Goal: Task Accomplishment & Management: Use online tool/utility

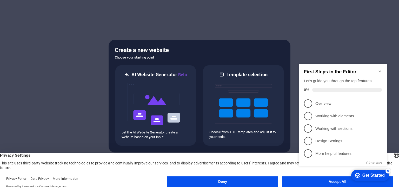
click at [234, 184] on button "Deny" at bounding box center [222, 181] width 111 height 10
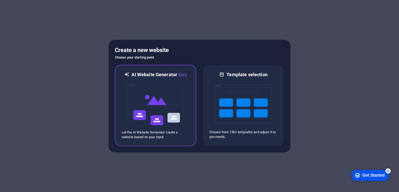
click at [152, 101] on img at bounding box center [155, 104] width 57 height 52
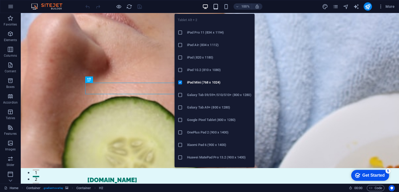
click at [216, 7] on icon "button" at bounding box center [216, 7] width 6 height 6
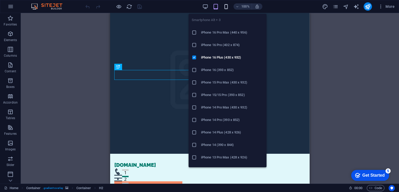
click at [224, 5] on icon "button" at bounding box center [226, 7] width 6 height 6
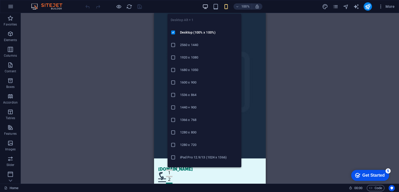
click at [203, 5] on icon "button" at bounding box center [205, 7] width 6 height 6
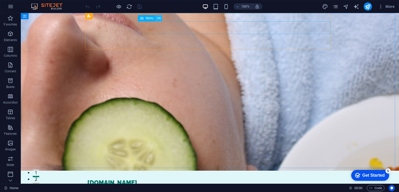
click at [159, 18] on icon at bounding box center [159, 18] width 3 height 5
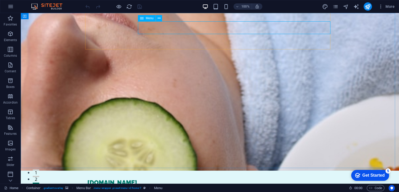
click at [146, 18] on span "Menu" at bounding box center [150, 18] width 8 height 3
click at [157, 186] on nav "Home About Us Services Testimonials Contact" at bounding box center [209, 192] width 245 height 13
click at [112, 16] on icon at bounding box center [111, 15] width 3 height 5
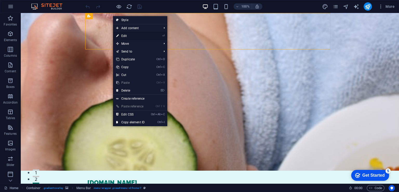
click at [136, 36] on link "⏎ Edit" at bounding box center [130, 36] width 35 height 8
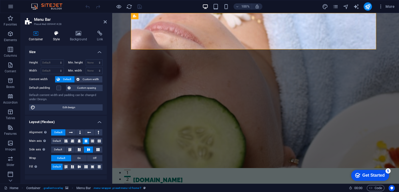
click at [56, 34] on icon at bounding box center [56, 33] width 15 height 5
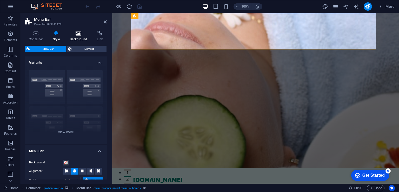
click at [82, 33] on icon at bounding box center [78, 33] width 25 height 5
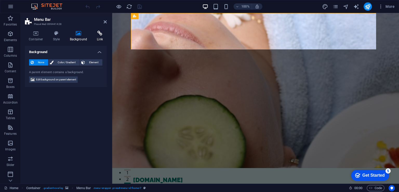
click at [99, 36] on h4 "Link" at bounding box center [100, 36] width 14 height 11
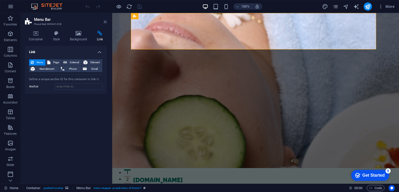
click at [106, 21] on icon at bounding box center [105, 22] width 3 height 4
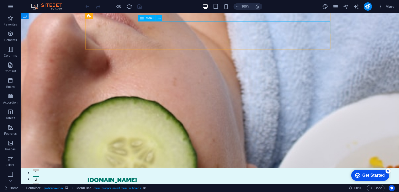
click at [150, 18] on span "Menu" at bounding box center [150, 18] width 8 height 3
click at [109, 31] on icon at bounding box center [107, 30] width 3 height 5
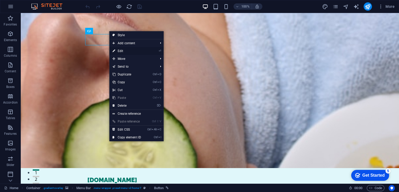
click at [128, 50] on link "⏎ Edit" at bounding box center [126, 51] width 35 height 8
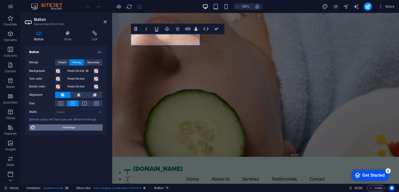
click at [66, 126] on span "Edit design" at bounding box center [69, 127] width 64 height 6
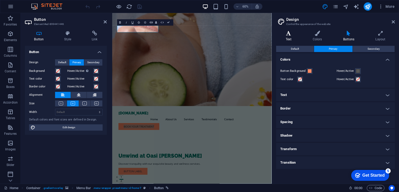
click at [287, 32] on icon at bounding box center [288, 33] width 25 height 5
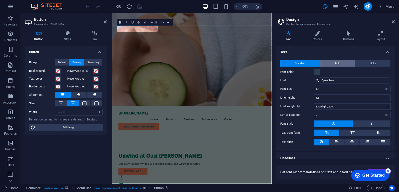
click at [340, 62] on button "Bold" at bounding box center [337, 63] width 35 height 6
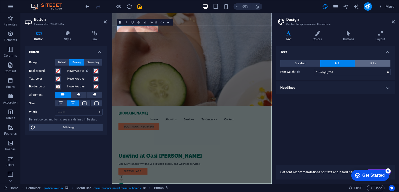
click at [367, 64] on button "Links" at bounding box center [372, 63] width 35 height 6
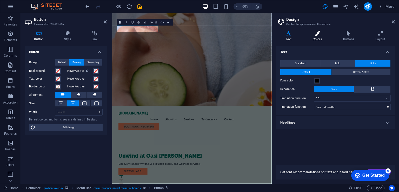
click at [319, 33] on icon at bounding box center [317, 33] width 28 height 5
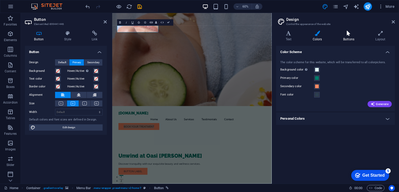
click at [346, 35] on icon at bounding box center [348, 33] width 30 height 5
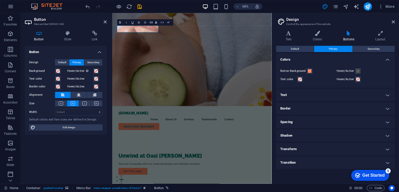
click at [388, 95] on h4 "Text" at bounding box center [335, 95] width 119 height 12
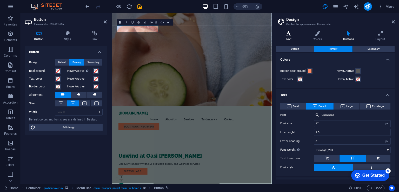
click at [290, 31] on icon at bounding box center [288, 33] width 25 height 5
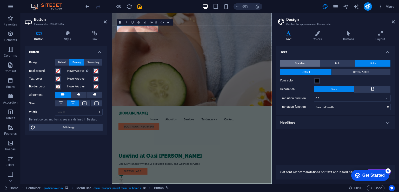
click at [310, 61] on button "Standard" at bounding box center [300, 63] width 40 height 6
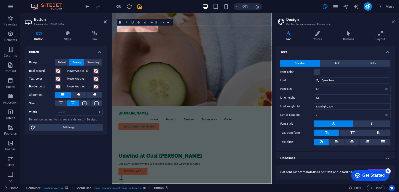
click at [394, 22] on icon at bounding box center [392, 22] width 3 height 4
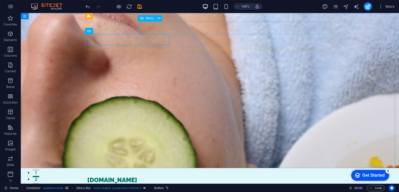
click at [147, 18] on span "Menu" at bounding box center [150, 18] width 8 height 3
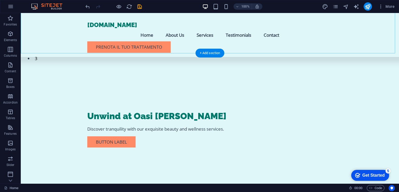
scroll to position [130, 0]
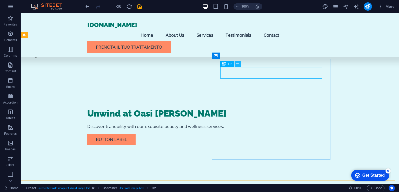
click at [238, 63] on icon at bounding box center [237, 63] width 3 height 5
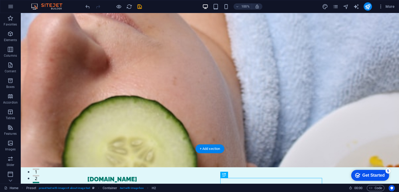
scroll to position [0, 0]
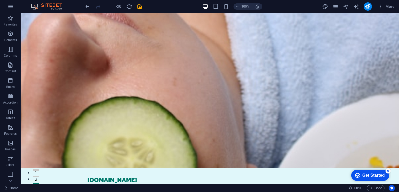
click at [365, 177] on div "Get Started" at bounding box center [373, 175] width 22 height 5
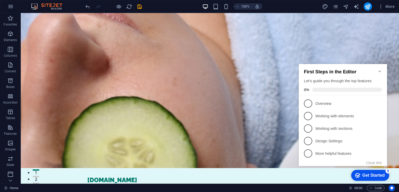
click at [365, 176] on div "Get Started" at bounding box center [373, 175] width 22 height 5
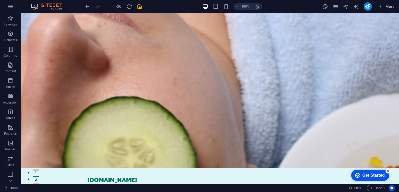
click at [390, 8] on span "More" at bounding box center [386, 6] width 16 height 5
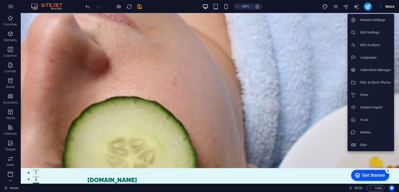
click at [375, 34] on h6 "SEO Settings" at bounding box center [375, 32] width 31 height 6
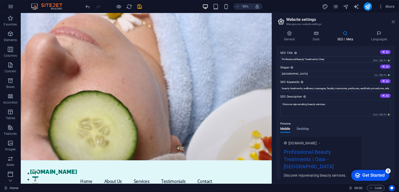
click at [394, 21] on icon at bounding box center [392, 22] width 3 height 4
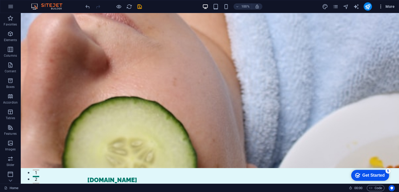
click at [387, 4] on span "More" at bounding box center [386, 6] width 16 height 5
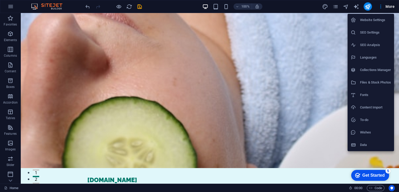
click at [374, 43] on h6 "SEO Analysis" at bounding box center [375, 45] width 31 height 6
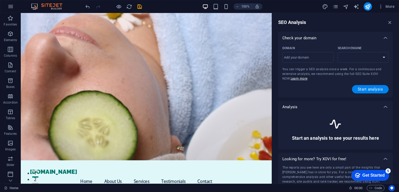
select select "[DOMAIN_NAME]"
click at [389, 21] on icon "button" at bounding box center [390, 22] width 6 height 6
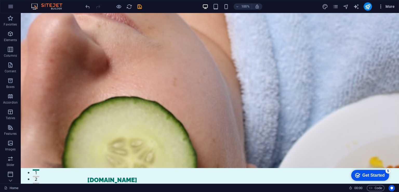
click at [387, 6] on span "More" at bounding box center [386, 6] width 16 height 5
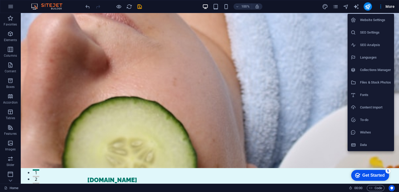
click at [373, 54] on h6 "Languages" at bounding box center [375, 57] width 31 height 6
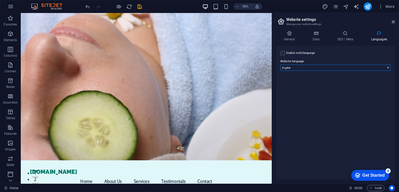
click at [325, 67] on select "Abkhazian Afar Afrikaans Akan Albanian Amharic Arabic Aragonese Armenian Assame…" at bounding box center [335, 67] width 110 height 6
select select "76"
click at [280, 64] on select "Abkhazian Afar Afrikaans Akan Albanian Amharic Arabic Aragonese Armenian Assame…" at bounding box center [335, 67] width 110 height 6
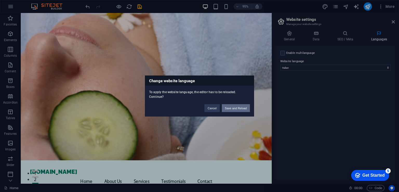
click at [231, 105] on button "Save and Reload" at bounding box center [236, 108] width 28 height 8
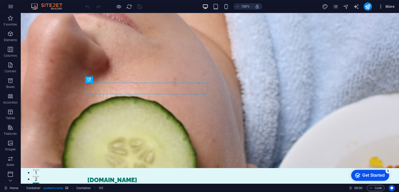
click at [392, 6] on span "More" at bounding box center [386, 6] width 16 height 5
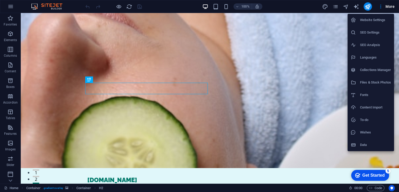
click at [373, 56] on h6 "Languages" at bounding box center [375, 57] width 31 height 6
select select "76"
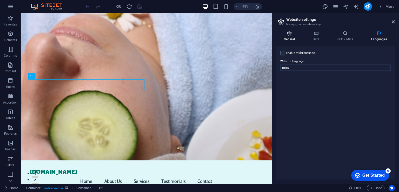
click at [283, 34] on icon at bounding box center [289, 33] width 26 height 5
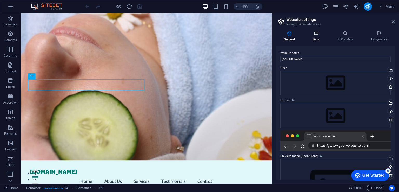
click at [316, 36] on icon at bounding box center [315, 33] width 23 height 5
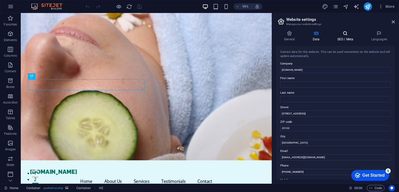
click at [346, 34] on icon at bounding box center [345, 33] width 32 height 5
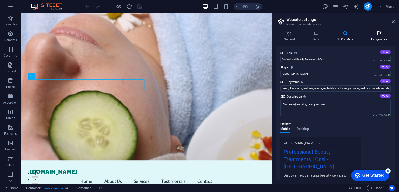
click at [378, 33] on icon at bounding box center [379, 33] width 32 height 5
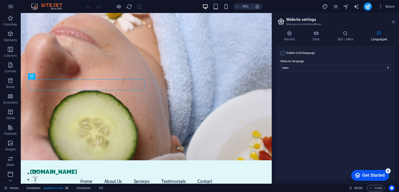
click at [393, 20] on icon at bounding box center [392, 22] width 3 height 4
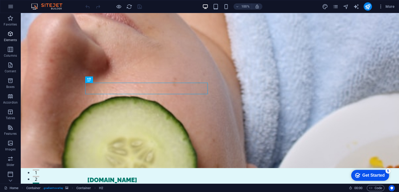
click at [10, 35] on icon "button" at bounding box center [10, 34] width 6 height 6
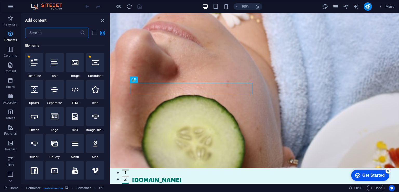
scroll to position [55, 0]
click at [9, 5] on icon "button" at bounding box center [11, 6] width 6 height 6
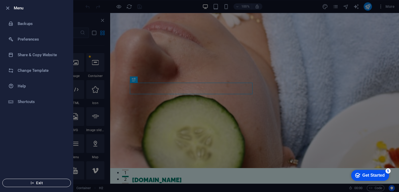
click at [43, 185] on button "Exit" at bounding box center [36, 182] width 69 height 8
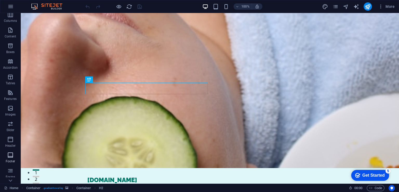
scroll to position [63, 0]
click at [391, 8] on span "More" at bounding box center [386, 6] width 16 height 5
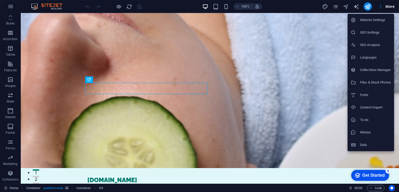
click at [333, 5] on div at bounding box center [199, 96] width 399 height 192
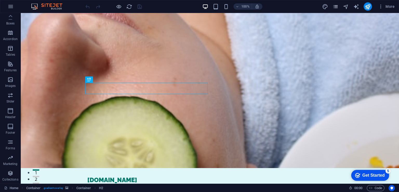
click at [335, 6] on icon "pages" at bounding box center [335, 7] width 6 height 6
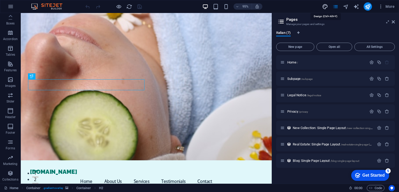
click at [324, 4] on icon "design" at bounding box center [325, 7] width 6 height 6
select select "px"
select select "200"
select select "px"
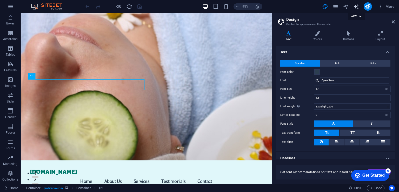
click at [358, 6] on icon "text_generator" at bounding box center [356, 7] width 6 height 6
select select "English"
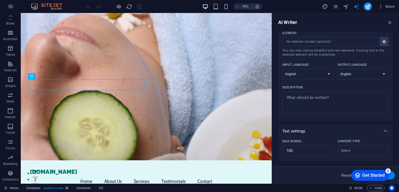
scroll to position [0, 0]
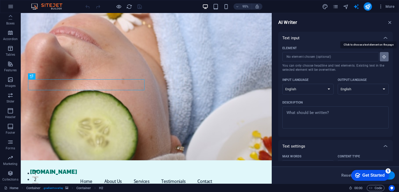
click at [383, 55] on icon "button" at bounding box center [384, 56] width 5 height 5
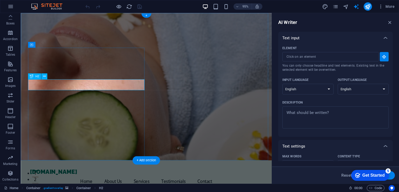
type input "#ed-899441452"
type textarea "x"
type input "10"
type textarea "x"
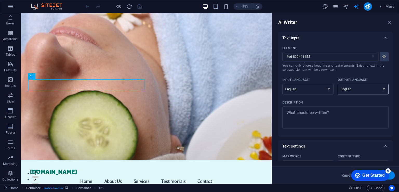
click at [360, 87] on select "Albanian Arabic Armenian Awadhi Azerbaijani Bashkir Basque Belarusian Bengali B…" at bounding box center [362, 89] width 51 height 11
select select "Italian"
click at [337, 84] on select "Albanian Arabic Armenian Awadhi Azerbaijani Bashkir Basque Belarusian Bengali B…" at bounding box center [362, 89] width 51 height 11
type textarea "x"
click at [343, 113] on textarea "Description x ​" at bounding box center [335, 117] width 101 height 17
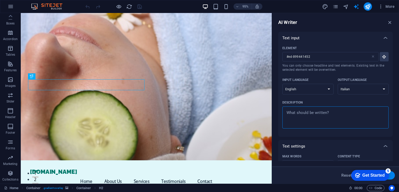
type textarea "T"
type textarea "x"
type textarea "Tr"
type textarea "x"
type textarea "Trr"
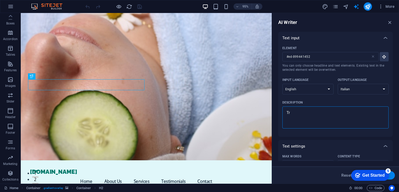
type textarea "x"
type textarea "Trru"
type textarea "x"
type textarea "Trruc"
type textarea "x"
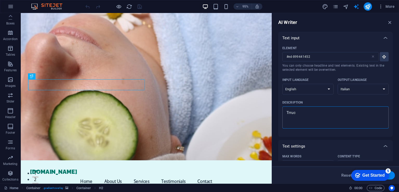
type textarea "Trru"
type textarea "x"
type textarea "Trr"
type textarea "x"
type textarea "Tr"
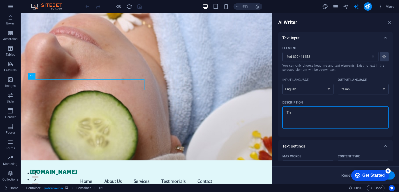
type textarea "x"
type textarea "Tra"
type textarea "x"
type textarea "Trad"
type textarea "x"
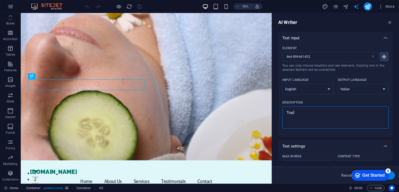
type textarea "Tradu"
type textarea "x"
type textarea "Traduc"
type textarea "x"
type textarea "Traduci"
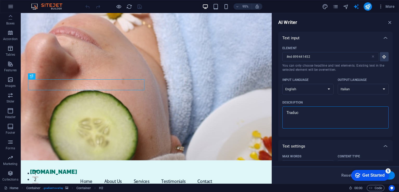
type textarea "x"
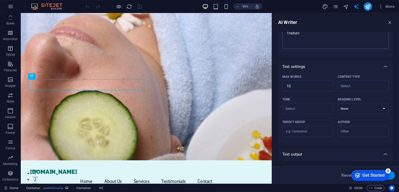
scroll to position [108, 0]
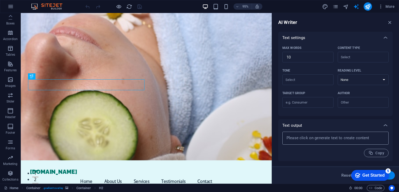
type textarea "Traduci"
type textarea "x"
click at [335, 138] on textarea at bounding box center [335, 138] width 101 height 8
type textarea "x"
click at [368, 177] on div "Get Started" at bounding box center [373, 175] width 22 height 5
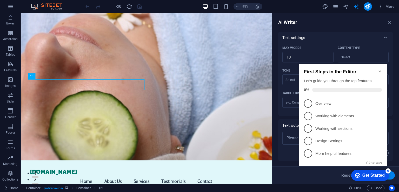
click at [379, 69] on icon "Minimize checklist" at bounding box center [379, 71] width 4 height 4
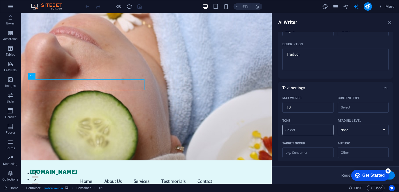
scroll to position [78, 0]
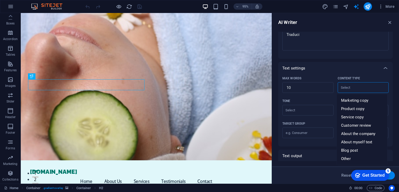
click at [362, 87] on input "Content type ​" at bounding box center [358, 88] width 39 height 8
click at [362, 117] on span "Service copy" at bounding box center [352, 116] width 23 height 5
type input "Service copy"
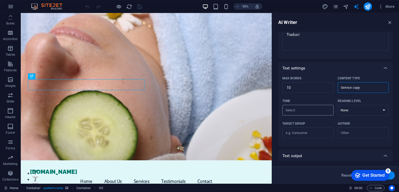
click at [315, 108] on input "Tone ​" at bounding box center [303, 110] width 39 height 8
click at [304, 113] on input "Tone ​" at bounding box center [303, 110] width 39 height 8
click at [365, 107] on select "None Academic Adult Teen Child" at bounding box center [362, 110] width 51 height 11
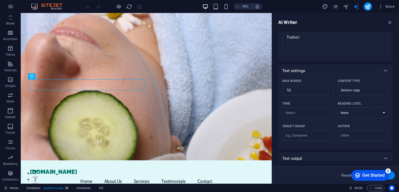
scroll to position [108, 0]
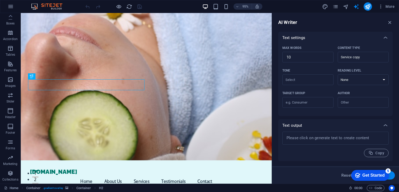
click at [388, 171] on div "5" at bounding box center [387, 170] width 5 height 5
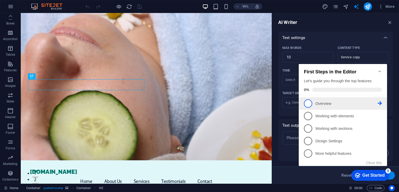
click at [307, 103] on span "1" at bounding box center [308, 103] width 8 height 8
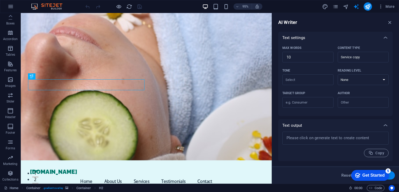
scroll to position [0, 0]
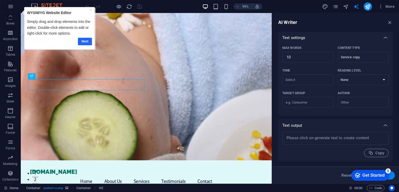
click at [85, 41] on link "Next" at bounding box center [85, 41] width 14 height 8
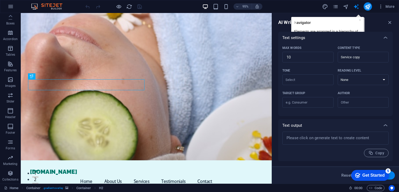
click at [335, 25] on div "AI Writer" at bounding box center [335, 22] width 114 height 6
click at [393, 23] on div "AI Writer Text input Element #ed-899441452 ​ You can only choose headline and t…" at bounding box center [335, 98] width 127 height 170
click at [389, 22] on icon "button" at bounding box center [390, 22] width 6 height 6
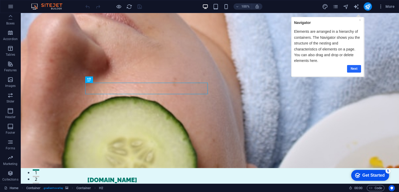
click at [356, 70] on link "Next" at bounding box center [354, 69] width 14 height 8
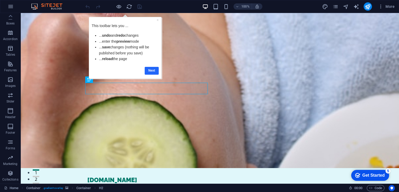
click at [148, 72] on link "Next" at bounding box center [152, 70] width 14 height 8
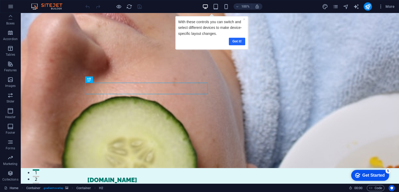
drag, startPoint x: 236, startPoint y: 42, endPoint x: 389, endPoint y: 41, distance: 153.4
click at [236, 42] on link "Got it!" at bounding box center [236, 41] width 16 height 8
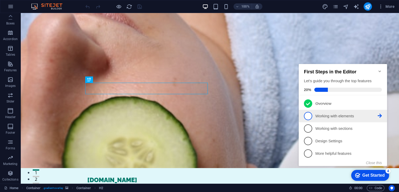
click at [304, 118] on link "2 Working with elements - incomplete" at bounding box center [343, 116] width 78 height 8
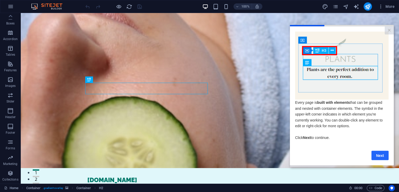
click at [382, 156] on link "Next" at bounding box center [379, 154] width 17 height 9
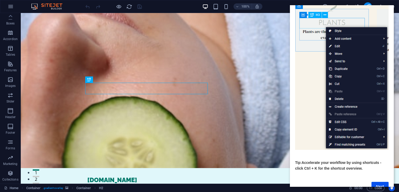
scroll to position [44, 0]
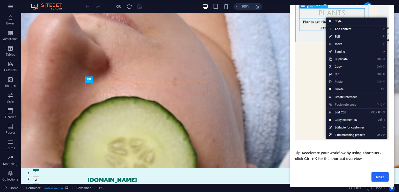
click at [383, 172] on link "Next" at bounding box center [379, 176] width 17 height 9
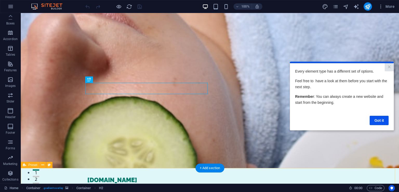
scroll to position [0, 0]
click at [381, 118] on link "Got it" at bounding box center [378, 120] width 19 height 9
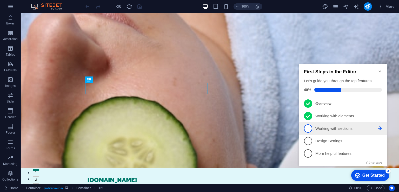
click at [310, 127] on span "3" at bounding box center [308, 128] width 8 height 8
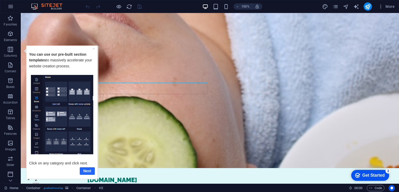
click at [82, 171] on link "Next" at bounding box center [87, 171] width 15 height 8
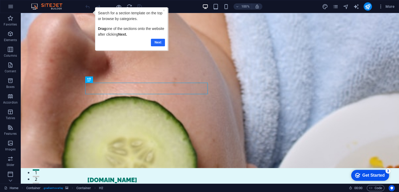
click at [157, 43] on link "Next" at bounding box center [158, 42] width 14 height 8
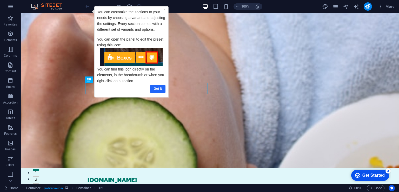
click at [158, 89] on link "Got it" at bounding box center [157, 89] width 15 height 8
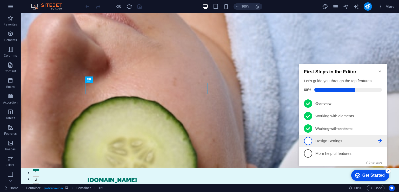
click at [308, 139] on span "4" at bounding box center [308, 141] width 8 height 8
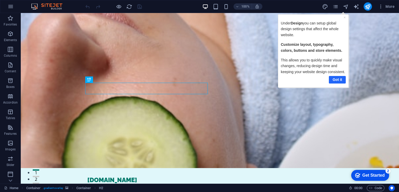
click at [336, 79] on link "Got it" at bounding box center [336, 80] width 17 height 8
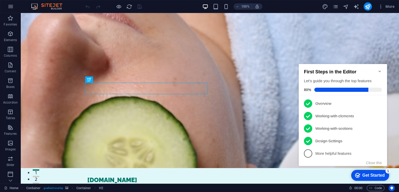
click at [309, 151] on span "5" at bounding box center [308, 153] width 8 height 8
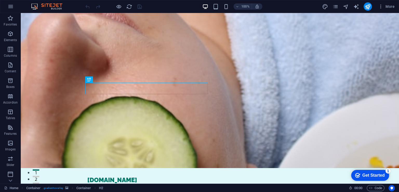
click at [371, 173] on div "Get Started" at bounding box center [373, 175] width 22 height 5
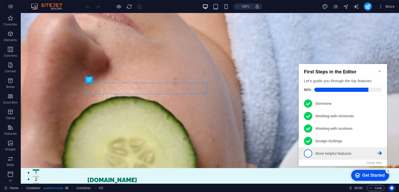
click at [308, 153] on span "5" at bounding box center [308, 153] width 8 height 8
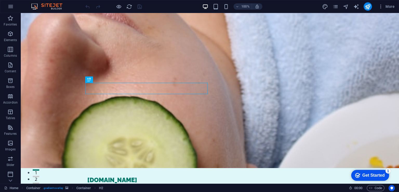
click at [371, 179] on div "checkmark Get Started 1" at bounding box center [370, 175] width 38 height 11
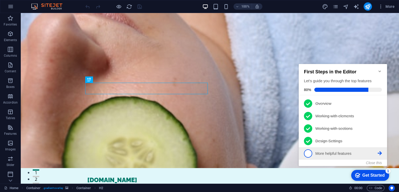
click at [381, 105] on icon at bounding box center [379, 103] width 4 height 4
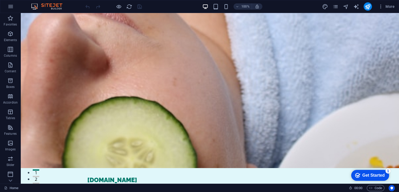
click at [373, 172] on div "checkmark Get Started 1" at bounding box center [370, 175] width 38 height 11
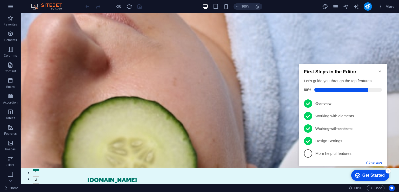
click at [377, 162] on button "Close this" at bounding box center [374, 162] width 16 height 4
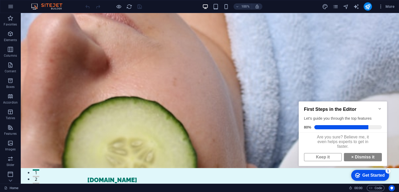
scroll to position [3, 0]
click at [330, 156] on link "Keep it" at bounding box center [323, 157] width 38 height 8
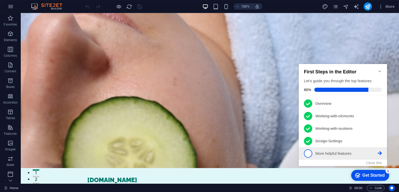
click at [308, 153] on span "5" at bounding box center [308, 153] width 8 height 8
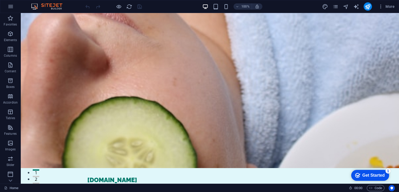
click at [375, 175] on div "Get Started" at bounding box center [373, 175] width 22 height 5
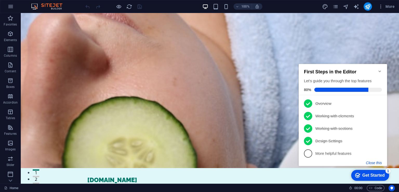
click at [377, 162] on button "Close this" at bounding box center [374, 162] width 16 height 4
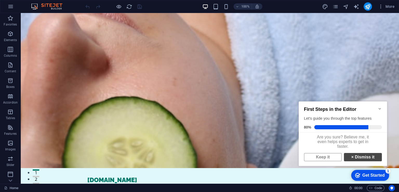
click at [365, 160] on link "× Dismiss it" at bounding box center [363, 157] width 38 height 8
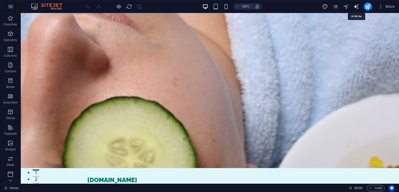
click at [357, 9] on icon "text_generator" at bounding box center [356, 7] width 6 height 6
select select "English"
select select "Italian"
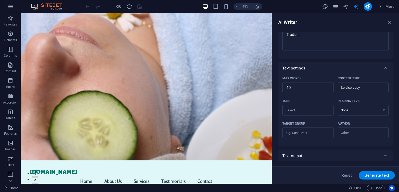
scroll to position [0, 0]
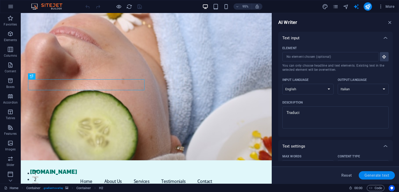
click at [370, 174] on span "Generate text" at bounding box center [376, 175] width 25 height 4
type textarea "x"
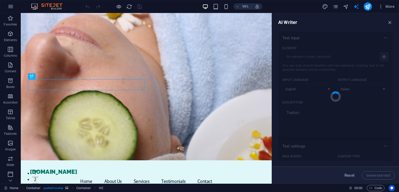
type textarea "x"
type textarea "Servizio di traduzione professionale e veloce."
type textarea "x"
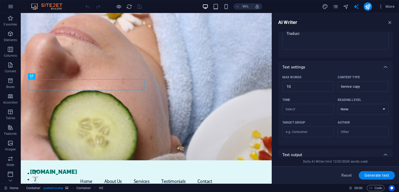
scroll to position [135, 0]
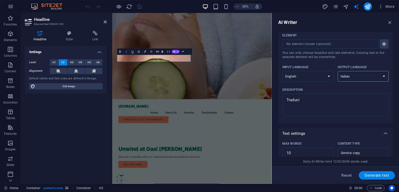
scroll to position [0, 0]
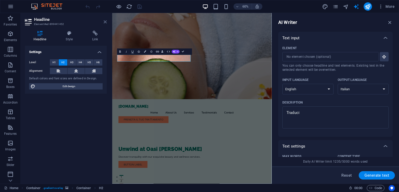
click at [105, 21] on icon at bounding box center [105, 22] width 3 height 4
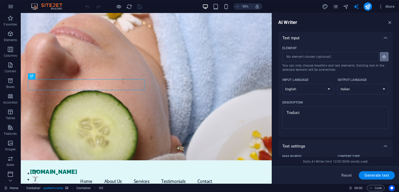
click at [383, 56] on icon "button" at bounding box center [384, 56] width 5 height 5
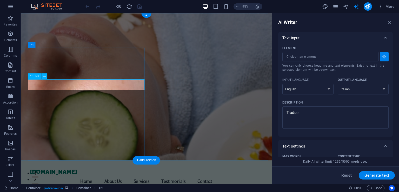
type input "#ed-899441452"
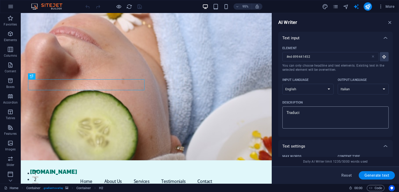
type textarea "x"
click at [316, 112] on textarea "Traduci" at bounding box center [335, 117] width 101 height 17
paste textarea "Unwind at Oasi [PERSON_NAME]"
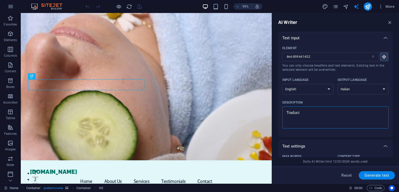
type textarea "Unwind at Oasi [PERSON_NAME]"
type textarea "x"
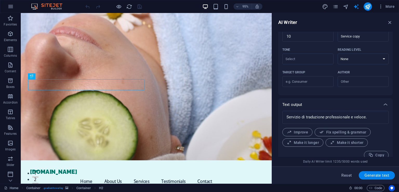
scroll to position [135, 0]
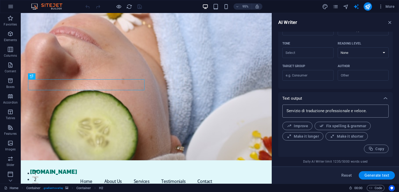
type textarea "Unwind at Oasi [PERSON_NAME]"
type textarea "x"
click at [369, 112] on textarea "Servizio di traduzione professionale e veloce." at bounding box center [335, 111] width 101 height 8
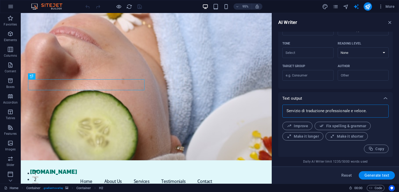
click at [369, 112] on textarea "Servizio di traduzione professionale e veloce." at bounding box center [335, 111] width 101 height 8
click at [365, 108] on textarea "Servizio di traduzione professionale e veloce." at bounding box center [335, 111] width 101 height 8
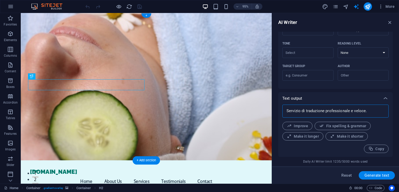
drag, startPoint x: 388, startPoint y: 122, endPoint x: 252, endPoint y: 123, distance: 136.0
type textarea "Servizio di traduzione professionale e veloce."
type textarea "x"
click at [375, 170] on div "Reset Generate text" at bounding box center [335, 174] width 127 height 17
click at [378, 173] on span "Generate text" at bounding box center [376, 175] width 25 height 4
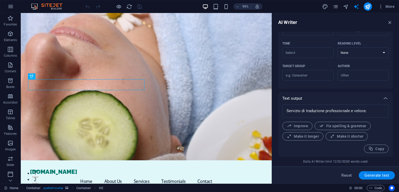
type textarea "x"
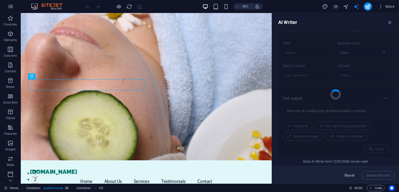
type textarea "x"
type textarea "Rilassati all'Oasi Dimery, il tuo angolo di tranquillità."
type textarea "x"
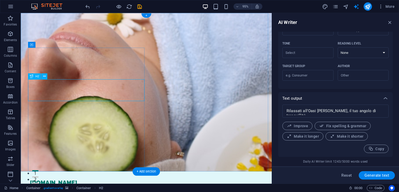
drag, startPoint x: 38, startPoint y: 76, endPoint x: 31, endPoint y: 78, distance: 7.5
click at [31, 78] on div "H2" at bounding box center [34, 76] width 13 height 6
click at [31, 76] on icon at bounding box center [31, 76] width 3 height 6
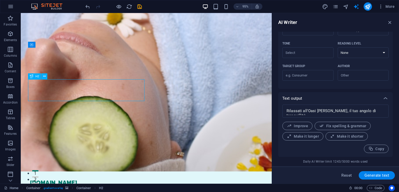
click at [31, 76] on icon at bounding box center [31, 76] width 3 height 6
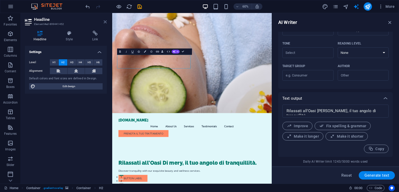
click at [105, 20] on icon at bounding box center [105, 22] width 3 height 4
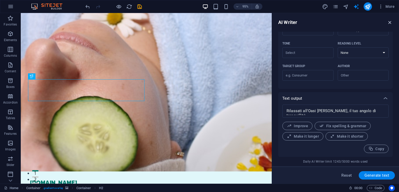
click at [388, 21] on icon "button" at bounding box center [390, 22] width 6 height 6
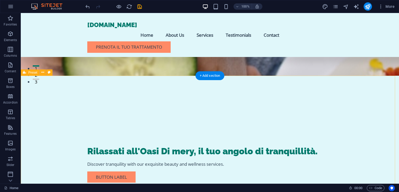
scroll to position [130, 0]
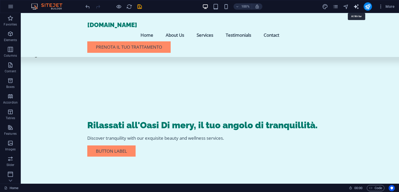
click at [356, 9] on icon "text_generator" at bounding box center [356, 7] width 6 height 6
select select "English"
select select "Italian"
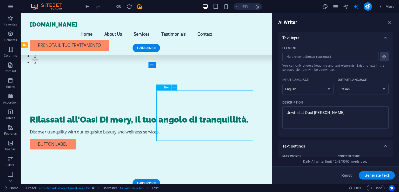
drag, startPoint x: 257, startPoint y: 143, endPoint x: 198, endPoint y: 136, distance: 59.4
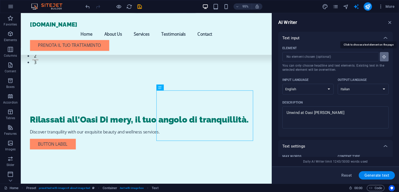
click at [384, 53] on button "Element ​ You can only choose headline and text elements. Existing text in the …" at bounding box center [384, 56] width 9 height 9
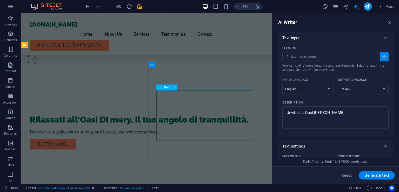
click at [160, 88] on icon at bounding box center [159, 87] width 3 height 6
type input "#ed-899439520"
type textarea "x"
type input "57"
type textarea "x"
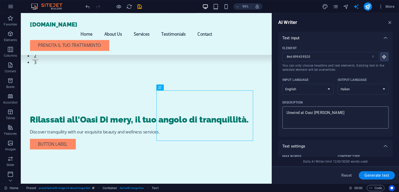
type textarea "x"
drag, startPoint x: 328, startPoint y: 113, endPoint x: 282, endPoint y: 115, distance: 45.5
click at [282, 115] on div "Unwind at Oasi Dimery x ​" at bounding box center [335, 117] width 106 height 22
click at [285, 115] on textarea "Unwind at Oasi [PERSON_NAME]" at bounding box center [335, 117] width 101 height 17
type textarea "x"
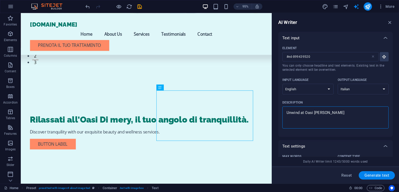
type textarea "x"
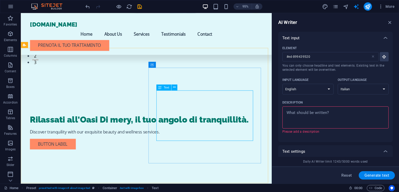
click at [166, 89] on div "Text" at bounding box center [163, 87] width 15 height 6
click at [175, 87] on button at bounding box center [174, 87] width 6 height 6
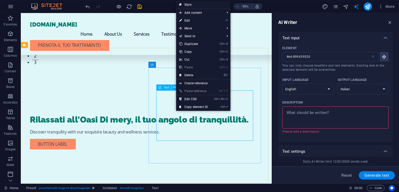
click at [160, 89] on icon at bounding box center [159, 87] width 3 height 6
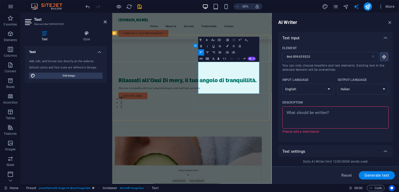
drag, startPoint x: 348, startPoint y: 143, endPoint x: 256, endPoint y: 97, distance: 102.9
copy p "At [GEOGRAPHIC_DATA], we believe in the transformative power of beauty and well…"
click at [106, 22] on icon at bounding box center [105, 22] width 3 height 4
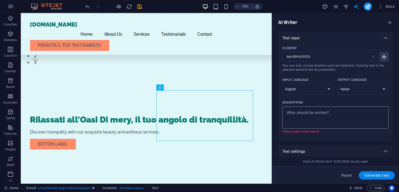
type textarea "x"
click at [350, 110] on textarea "Description x ​ Please add a description" at bounding box center [335, 117] width 101 height 17
paste textarea "At [GEOGRAPHIC_DATA], we believe in the transformative power of beauty and well…"
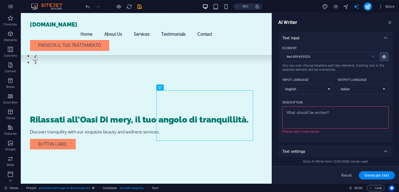
type textarea "At [GEOGRAPHIC_DATA], we believe in the transformative power of beauty and well…"
type textarea "x"
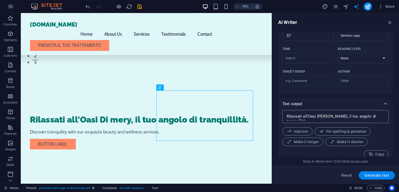
type textarea "At [GEOGRAPHIC_DATA], we believe in the transformative power of beauty and well…"
type textarea "x"
drag, startPoint x: 379, startPoint y: 118, endPoint x: 285, endPoint y: 125, distance: 94.2
click at [285, 125] on div "Rilassati all'Oasi Dimery, il tuo angolo di tranquillità. x ​ Improve Fix spell…" at bounding box center [335, 134] width 106 height 48
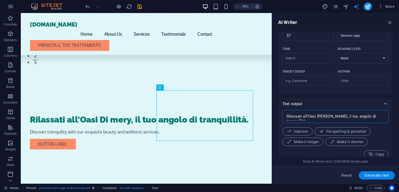
type textarea "Rilassati all'Oasi Dimery, il tuo angolo di tranquillità."
type textarea "x"
click at [374, 173] on span "Generate text" at bounding box center [376, 175] width 25 height 4
type textarea "x"
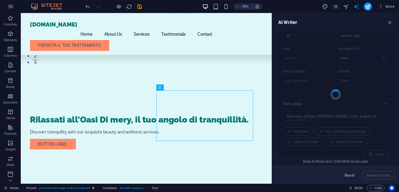
type textarea "x"
type textarea "Presso Oasi, crediamo nel potere trasformativo della bellezza e del benessere. …"
type textarea "x"
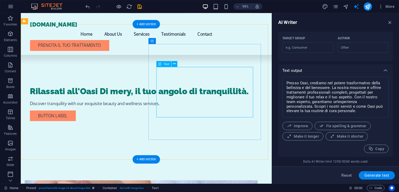
scroll to position [182, 0]
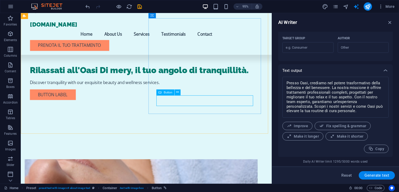
click at [159, 92] on icon at bounding box center [159, 92] width 3 height 6
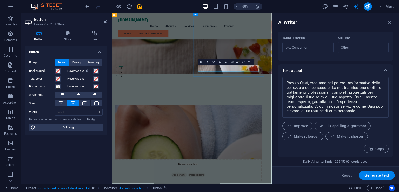
drag, startPoint x: 317, startPoint y: 105, endPoint x: 264, endPoint y: 107, distance: 53.0
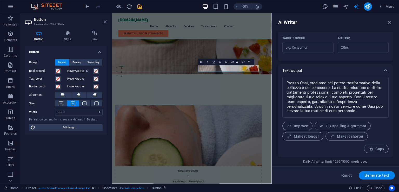
drag, startPoint x: 88, startPoint y: 11, endPoint x: 105, endPoint y: 23, distance: 20.6
click at [105, 23] on icon at bounding box center [105, 22] width 3 height 4
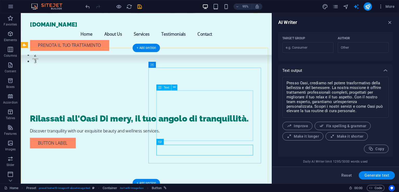
scroll to position [130, 0]
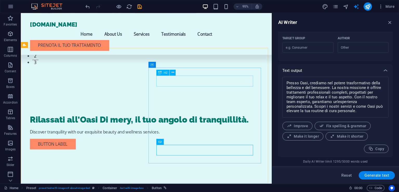
click at [158, 72] on icon at bounding box center [159, 72] width 3 height 6
click at [159, 72] on icon at bounding box center [159, 72] width 3 height 6
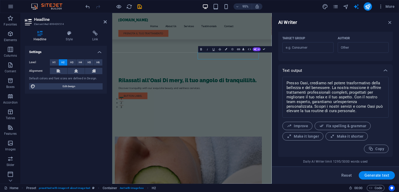
type input "#ed-899439514"
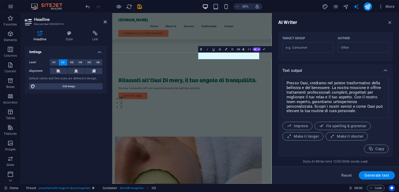
click at [107, 21] on aside "Headline Element #ed-899439514 Headline Style Link Settings Level H1 H2 H3 H4 H…" at bounding box center [66, 98] width 91 height 170
click at [106, 21] on icon at bounding box center [105, 22] width 3 height 4
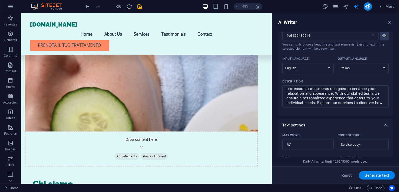
scroll to position [0, 0]
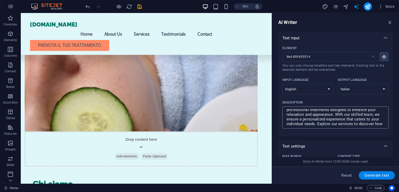
type textarea "x"
drag, startPoint x: 382, startPoint y: 125, endPoint x: 279, endPoint y: 100, distance: 106.9
click at [279, 100] on div "Element #ed-899439514 ​ You can only choose headline and text elements. Existin…" at bounding box center [335, 90] width 114 height 92
type textarea "At Oasi, we believe in the transformative power of"
type textarea "x"
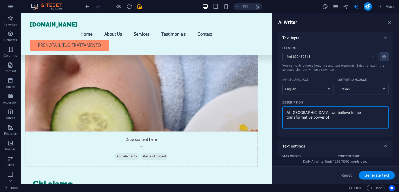
drag, startPoint x: 377, startPoint y: 116, endPoint x: 282, endPoint y: 115, distance: 94.5
click at [282, 115] on div "At Oasi, we believe in the transformative power of x ​" at bounding box center [335, 117] width 106 height 22
click at [285, 115] on textarea "At Oasi, we believe in the transformative power of" at bounding box center [335, 117] width 101 height 17
type textarea "x"
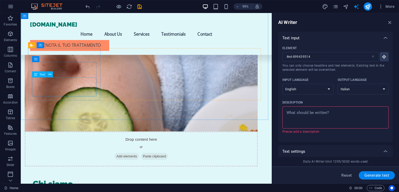
type textarea "x"
click at [41, 74] on span "Text" at bounding box center [41, 74] width 5 height 3
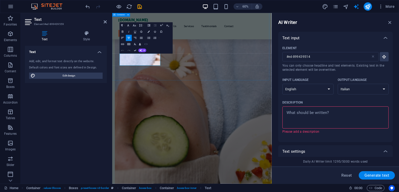
type input "#ed-899439559"
drag, startPoint x: 188, startPoint y: 98, endPoint x: 107, endPoint y: 84, distance: 82.5
copy p "We prioritize the highest quality in our services and products for an unparalle…"
type textarea "x"
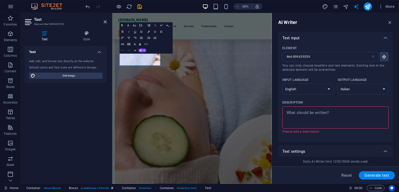
click at [342, 113] on textarea "Description x ​ Please add a description" at bounding box center [335, 117] width 101 height 17
type textarea "We prioritize the highest quality in our services and products for an unparalle…"
type textarea "x"
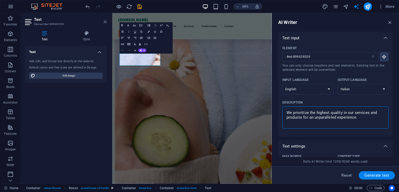
type textarea "We prioritize the highest quality in our services and products for an unparalle…"
click at [106, 21] on icon at bounding box center [105, 22] width 3 height 4
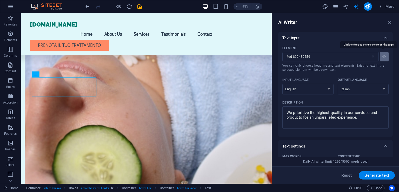
click at [383, 56] on icon "button" at bounding box center [384, 56] width 5 height 5
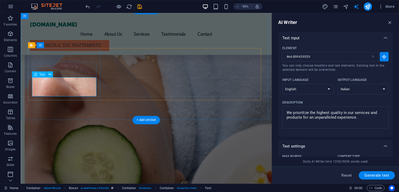
type textarea "x"
type input "14"
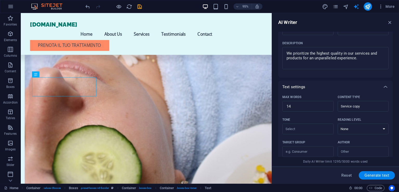
scroll to position [163, 0]
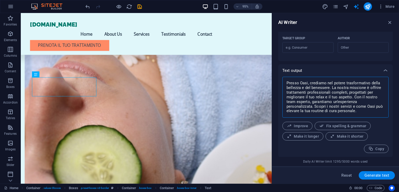
drag, startPoint x: 367, startPoint y: 112, endPoint x: 274, endPoint y: 80, distance: 98.4
click at [274, 80] on div "AI Writer Text input Element #ed-899439559 ​ You can only choose headline and t…" at bounding box center [335, 98] width 127 height 170
type textarea "x"
click at [374, 173] on span "Generate text" at bounding box center [376, 175] width 25 height 4
type textarea "x"
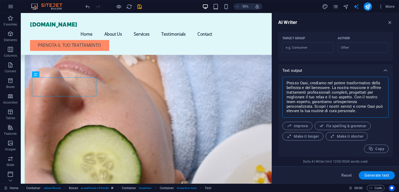
type textarea "x"
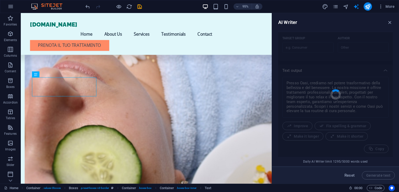
type textarea "x"
type textarea "Offriamo servizi e prodotti di massima qualità per un'esperienza senza pari."
type textarea "x"
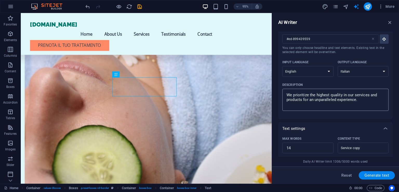
scroll to position [0, 0]
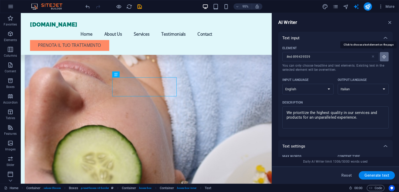
click at [385, 57] on button "Element #ed-899439559 ​ You can only choose headline and text elements. Existin…" at bounding box center [384, 56] width 9 height 9
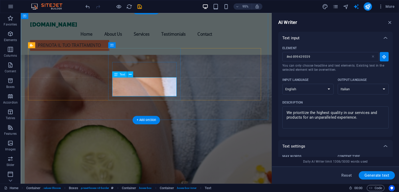
type input "#ed-899439580"
type textarea "x"
type input "11"
type textarea "x"
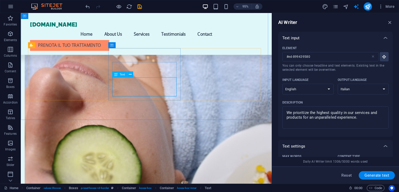
click at [120, 74] on span "Text" at bounding box center [121, 74] width 5 height 3
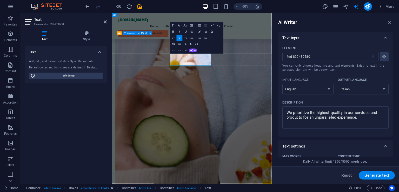
drag, startPoint x: 273, startPoint y: 98, endPoint x: 197, endPoint y: 80, distance: 78.3
copy p "Your comfort is our priority, ensuring a relaxing and rejuvenating environment."
click at [104, 20] on icon at bounding box center [105, 22] width 3 height 4
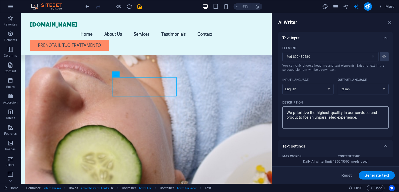
type textarea "x"
drag, startPoint x: 372, startPoint y: 119, endPoint x: 272, endPoint y: 113, distance: 99.8
click at [272, 113] on aside "AI Writer Text input Element #ed-899439580 ​ You can only choose headline and t…" at bounding box center [335, 98] width 127 height 170
type textarea "x"
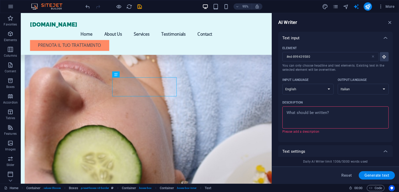
paste textarea "Your comfort is our priority, ensuring a relaxing and rejuvenating environment."
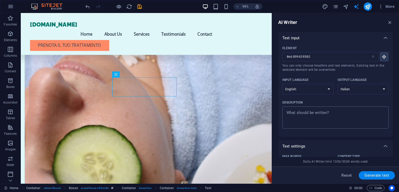
type textarea "Your comfort is our priority, ensuring a relaxing and rejuvenating environment."
type textarea "x"
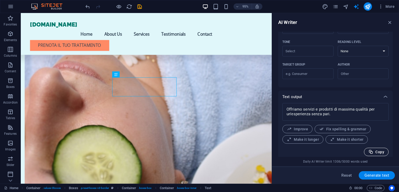
scroll to position [163, 0]
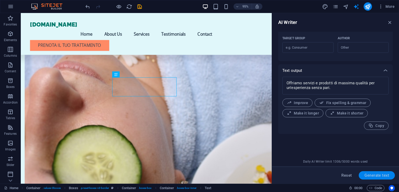
type textarea "Your comfort is our priority, ensuring a relaxing and rejuvenating environment."
click at [377, 173] on span "Generate text" at bounding box center [376, 175] width 25 height 4
type textarea "x"
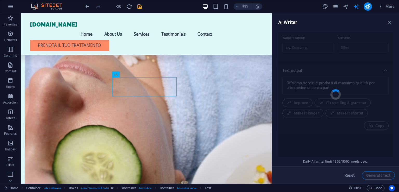
type textarea "x"
type textarea "Il tuo comfort è la nostra priorità per il relax."
type textarea "x"
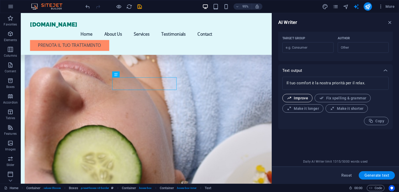
click at [297, 97] on span "Improve" at bounding box center [297, 98] width 21 height 5
type textarea "x"
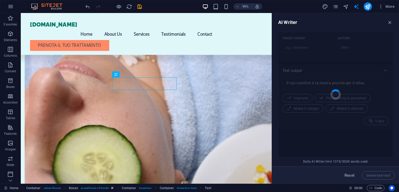
type textarea "x"
type textarea "La tua comodità è la nostra priorità per il tuo relax."
type textarea "x"
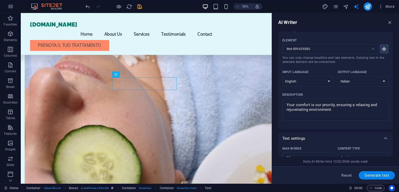
scroll to position [7, 0]
click at [385, 48] on button "Element #ed-899439580 ​ You can only choose headline and text elements. Existin…" at bounding box center [384, 49] width 9 height 9
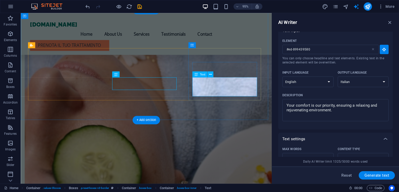
type input "#ed-899439601"
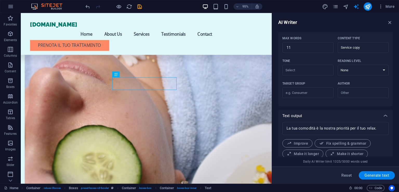
scroll to position [163, 0]
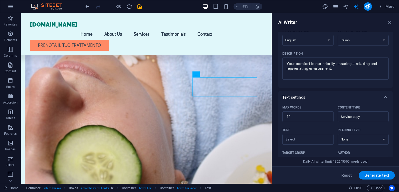
scroll to position [0, 0]
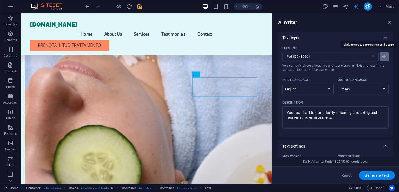
click at [383, 54] on icon "button" at bounding box center [384, 56] width 5 height 5
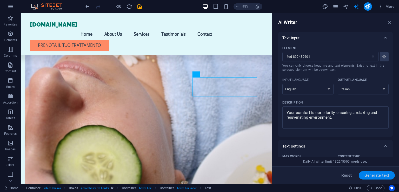
click at [375, 175] on span "Generate text" at bounding box center [376, 175] width 25 height 4
type textarea "x"
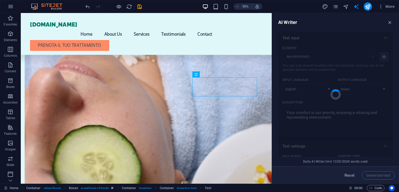
type textarea "x"
type textarea "La tua comodità è la nostra priorità per un ambiente rilassante."
type textarea "x"
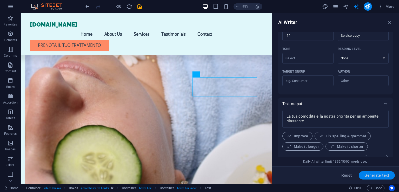
scroll to position [140, 0]
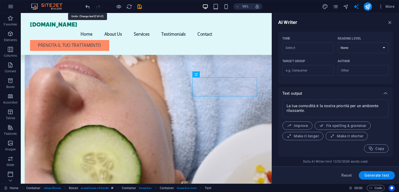
click at [86, 4] on icon "undo" at bounding box center [88, 7] width 6 height 6
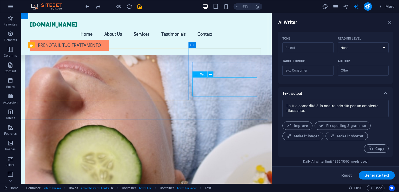
click at [198, 74] on div "Text" at bounding box center [199, 74] width 15 height 6
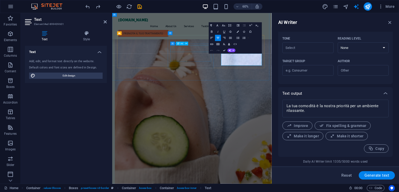
drag, startPoint x: 354, startPoint y: 97, endPoint x: 270, endPoint y: 77, distance: 85.3
copy p "Our trained professionals deliver top-tier beauty treatments tailored to your n…"
click at [105, 21] on icon at bounding box center [105, 22] width 3 height 4
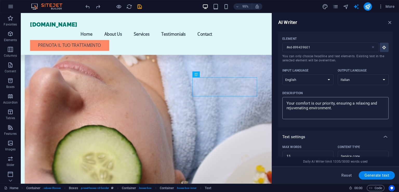
scroll to position [0, 0]
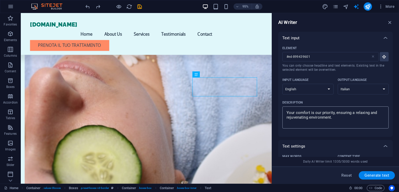
type textarea "x"
drag, startPoint x: 353, startPoint y: 115, endPoint x: 277, endPoint y: 112, distance: 75.1
click at [277, 112] on div "AI Writer Text input Element #ed-899439601 ​ You can only choose headline and t…" at bounding box center [335, 98] width 127 height 170
paste textarea "Our trained professionals deliver top-tier beauty treatments tailored to your n…"
type textarea "Our trained professionals deliver top-tier beauty treatments tailored to your n…"
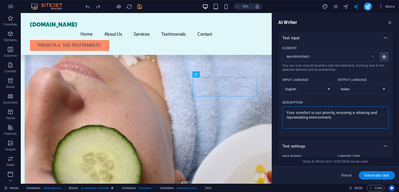
type textarea "x"
type textarea "Our trained professionals deliver top-tier beauty treatments tailored to your n…"
click at [374, 177] on span "Generate text" at bounding box center [376, 175] width 25 height 4
type textarea "x"
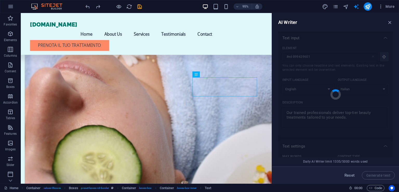
type textarea "x"
type textarea "I nostri esperti offrono trattamenti di bellezza personalizzati e di alta quali…"
type textarea "x"
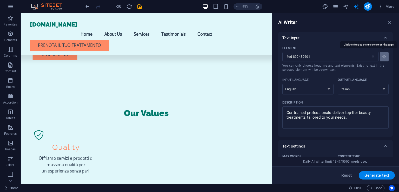
click at [382, 55] on icon "button" at bounding box center [384, 56] width 5 height 5
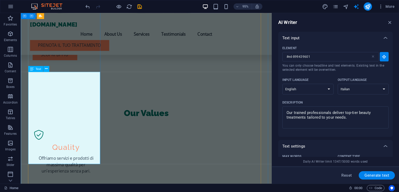
type input "#ed-899440411"
type textarea "x"
type input "55"
type textarea "x"
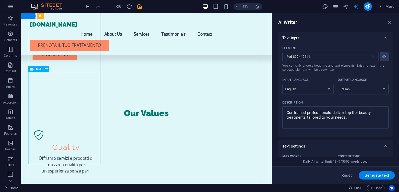
click at [39, 69] on span "Text" at bounding box center [38, 68] width 5 height 3
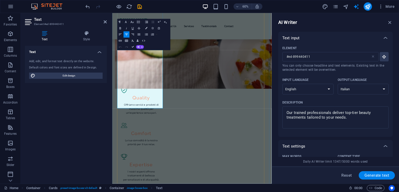
drag, startPoint x: 127, startPoint y: 80, endPoint x: 174, endPoint y: 157, distance: 90.3
copy p "Experience ultimate relaxation with our therapeutic massages tailored to your n…"
type textarea "x"
drag, startPoint x: 361, startPoint y: 120, endPoint x: 277, endPoint y: 113, distance: 84.6
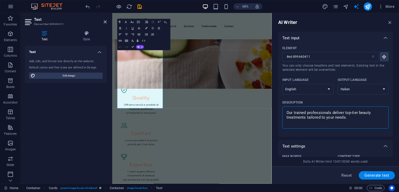
click at [277, 113] on div "AI Writer Text input Element #ed-899440411 ​ You can only choose headline and t…" at bounding box center [335, 98] width 127 height 170
type textarea "Experience ultimate relaxation with our therapeutic massages tailored to your n…"
type textarea "x"
type textarea "Experience ultimate relaxation with our therapeutic massages tailored to your n…"
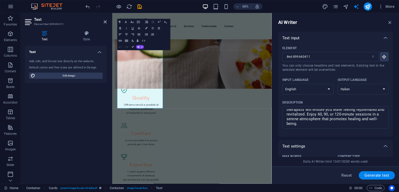
click at [102, 20] on h2 "Text" at bounding box center [70, 19] width 73 height 5
click at [103, 22] on header "Text Element #ed-899440411" at bounding box center [66, 19] width 82 height 13
click at [105, 22] on icon at bounding box center [105, 22] width 3 height 4
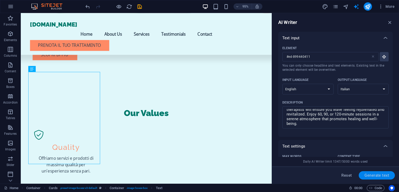
click at [386, 175] on span "Generate text" at bounding box center [376, 175] width 25 height 4
type textarea "x"
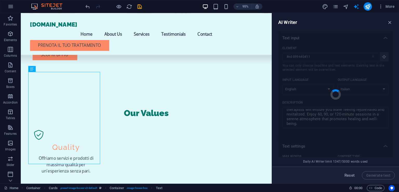
type textarea "x"
type textarea "Sperimenta il massimo relax con i nostri massaggi terapeutici, progettati per a…"
type textarea "x"
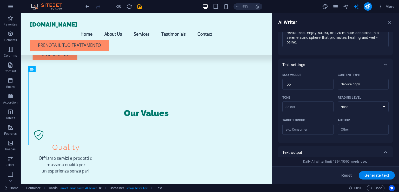
scroll to position [163, 0]
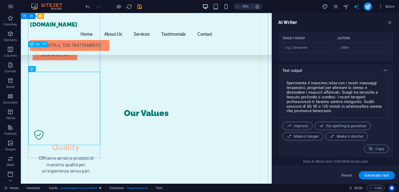
click at [32, 45] on icon at bounding box center [31, 44] width 3 height 6
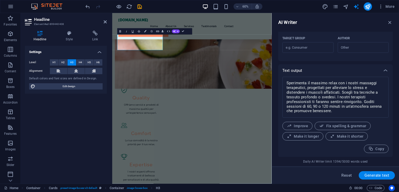
type input "#ed-899440408"
drag, startPoint x: 188, startPoint y: 60, endPoint x: 132, endPoint y: 60, distance: 55.3
click at [104, 21] on icon at bounding box center [105, 22] width 3 height 4
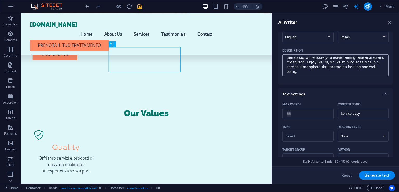
scroll to position [0, 0]
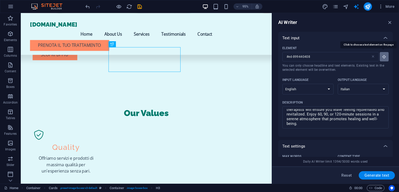
click at [382, 55] on icon "button" at bounding box center [384, 56] width 5 height 5
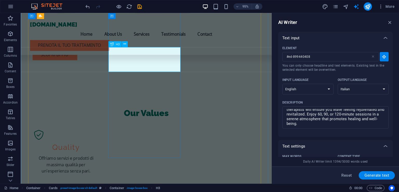
type input "#ed-899440420"
type textarea "x"
type input "10"
type textarea "x"
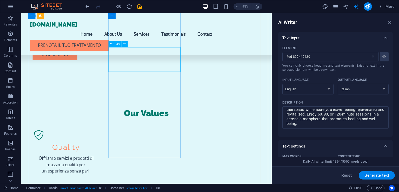
click at [111, 44] on icon at bounding box center [111, 44] width 3 height 6
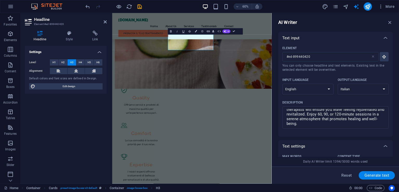
drag, startPoint x: 304, startPoint y: 127, endPoint x: 276, endPoint y: 111, distance: 31.6
click at [276, 111] on div "AI Writer Text input Element #ed-899440420 ​ You can only choose headline and t…" at bounding box center [335, 98] width 127 height 170
type textarea "x"
click at [302, 123] on textarea "Experience ultimate relaxation with our therapeutic massages tailored to your n…" at bounding box center [335, 117] width 101 height 17
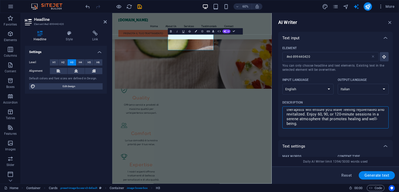
drag, startPoint x: 302, startPoint y: 123, endPoint x: 299, endPoint y: 120, distance: 3.7
click at [301, 122] on textarea "Experience ultimate relaxation with our therapeutic massages tailored to your n…" at bounding box center [335, 117] width 101 height 17
type textarea "x"
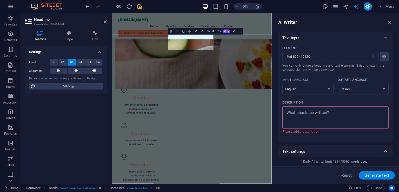
paste textarea "Revitalizing Facials"
type textarea "Revitalizing Facials"
type textarea "x"
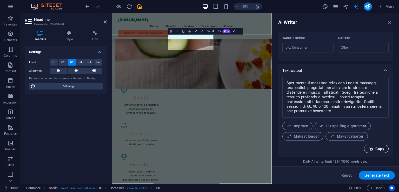
scroll to position [163, 0]
type textarea "Revitalizing Facials"
click at [375, 175] on span "Generate text" at bounding box center [376, 175] width 25 height 4
type textarea "x"
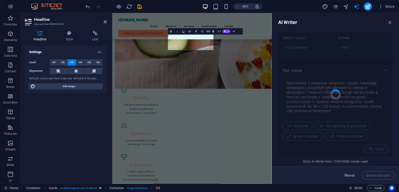
type textarea "x"
type textarea "Trattamenti viso rivitalizzanti per una pelle radiosa."
type textarea "x"
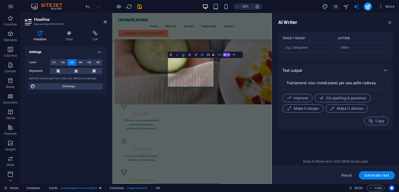
scroll to position [441, 0]
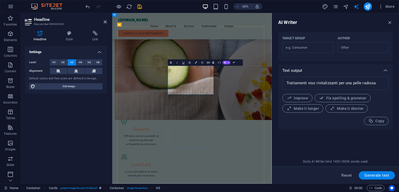
drag, startPoint x: 259, startPoint y: 124, endPoint x: 274, endPoint y: 147, distance: 28.0
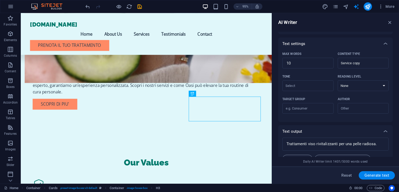
scroll to position [7, 0]
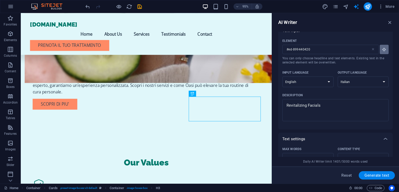
click at [383, 51] on button "Element #ed-899440420 ​ You can only choose headline and text elements. Existin…" at bounding box center [384, 49] width 9 height 9
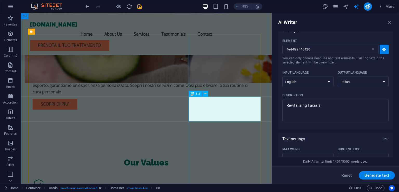
type input "#ed-899440432"
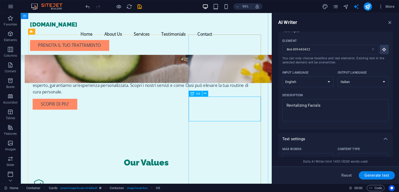
click at [195, 94] on div "H3" at bounding box center [194, 93] width 13 height 6
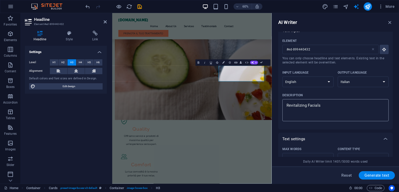
type textarea "x"
click at [358, 110] on textarea "Revitalizing Facials" at bounding box center [335, 109] width 101 height 17
type textarea "Comprehensive Body Care"
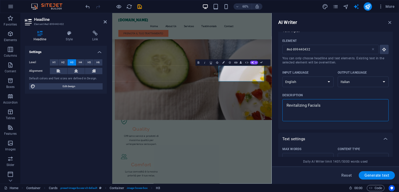
type textarea "x"
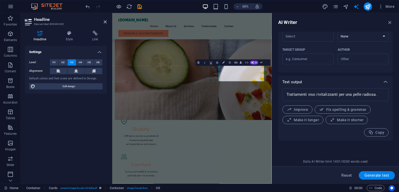
scroll to position [163, 0]
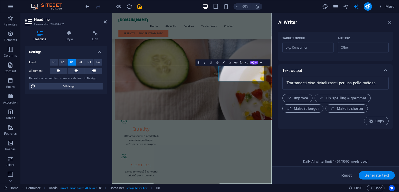
type textarea "Comprehensive Body Care"
click at [385, 175] on span "Generate text" at bounding box center [376, 175] width 25 height 4
type textarea "x"
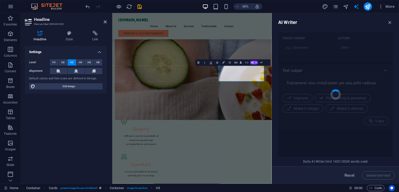
type textarea "x"
type textarea "Cura completa del corpo per una pelle radiosa."
type textarea "x"
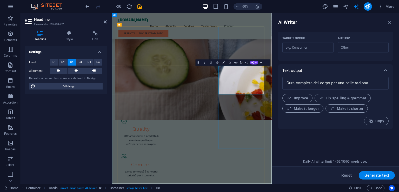
drag, startPoint x: 337, startPoint y: 123, endPoint x: 359, endPoint y: 143, distance: 29.2
click at [104, 22] on icon at bounding box center [105, 22] width 3 height 4
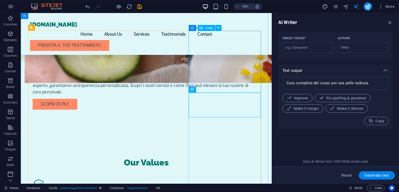
scroll to position [467, 0]
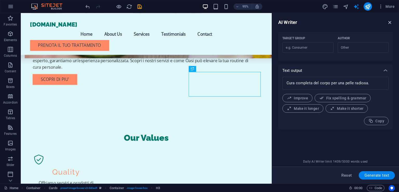
click at [389, 22] on icon "button" at bounding box center [390, 22] width 6 height 6
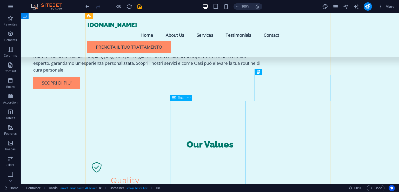
click at [179, 98] on span "Text" at bounding box center [181, 97] width 6 height 3
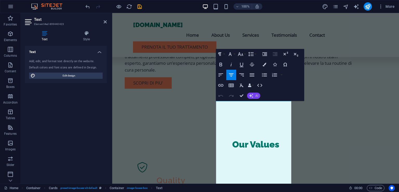
click at [254, 95] on button "AI" at bounding box center [253, 95] width 13 height 6
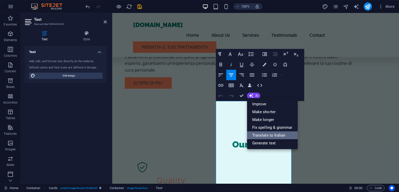
click at [275, 134] on link "Translate to Italian" at bounding box center [272, 135] width 51 height 8
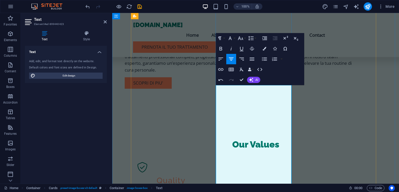
scroll to position [493, 0]
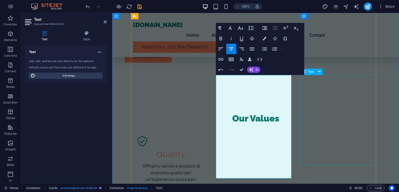
click at [310, 73] on span "Text" at bounding box center [311, 71] width 6 height 3
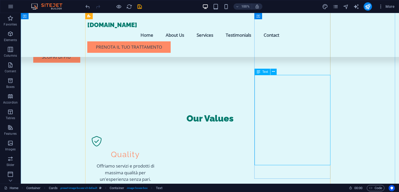
click at [265, 70] on span "Text" at bounding box center [265, 71] width 6 height 3
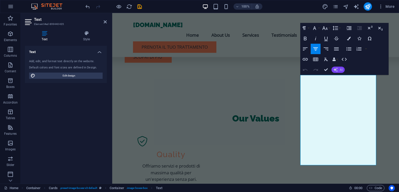
click at [340, 68] on span "AI" at bounding box center [341, 69] width 3 height 3
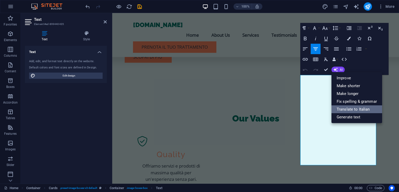
click at [366, 108] on link "Translate to Italian" at bounding box center [356, 109] width 51 height 8
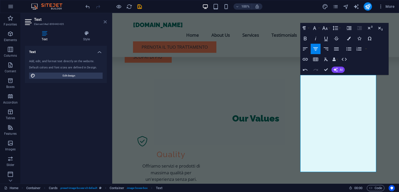
click at [104, 21] on icon at bounding box center [105, 22] width 3 height 4
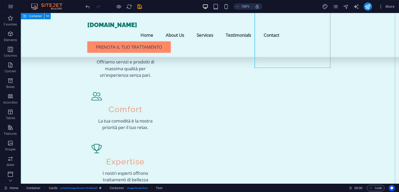
scroll to position [649, 0]
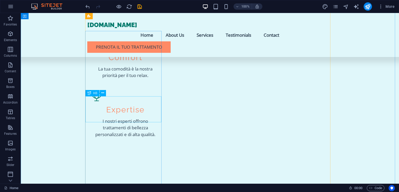
click at [94, 92] on span "H3" at bounding box center [95, 92] width 4 height 3
click at [93, 93] on span "H3" at bounding box center [95, 92] width 4 height 3
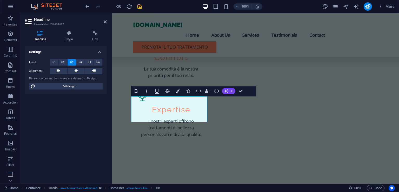
click at [232, 92] on span "AI" at bounding box center [231, 90] width 3 height 3
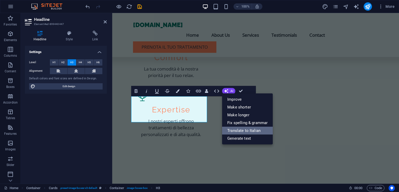
click at [250, 130] on link "Translate to Italian" at bounding box center [247, 130] width 51 height 8
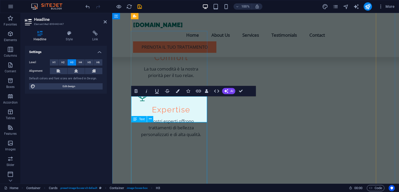
click at [137, 117] on icon at bounding box center [135, 119] width 4 height 6
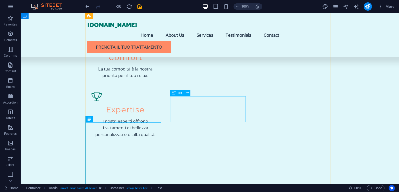
click at [178, 92] on span "H3" at bounding box center [180, 92] width 4 height 3
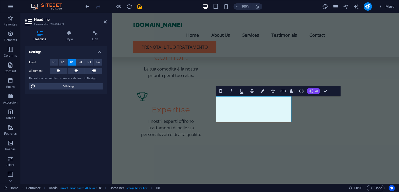
click at [313, 92] on button "AI" at bounding box center [313, 91] width 13 height 6
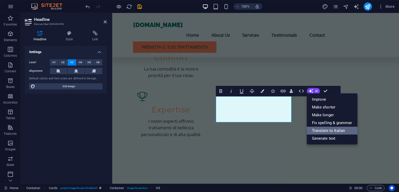
click at [321, 132] on link "Translate to Italian" at bounding box center [332, 130] width 51 height 8
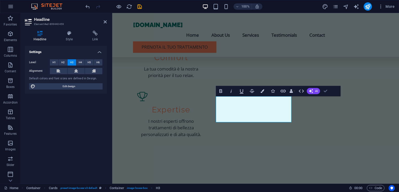
drag, startPoint x: 326, startPoint y: 91, endPoint x: 305, endPoint y: 78, distance: 24.3
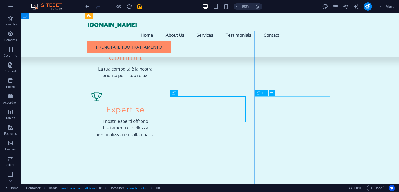
click at [264, 94] on span "H3" at bounding box center [264, 92] width 4 height 3
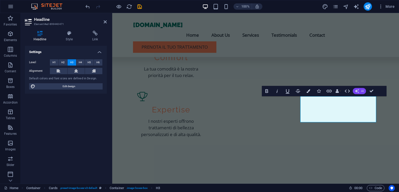
click at [360, 91] on button "AI" at bounding box center [359, 91] width 13 height 6
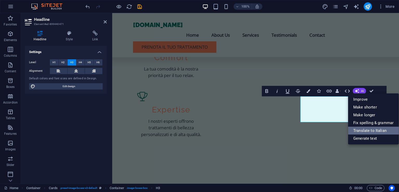
click at [365, 129] on link "Translate to Italian" at bounding box center [373, 130] width 51 height 8
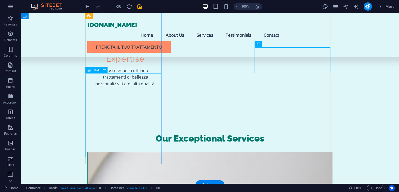
scroll to position [701, 0]
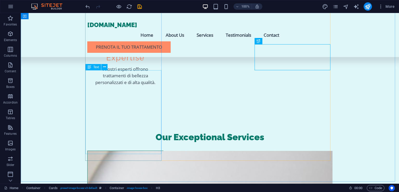
click at [93, 67] on div "Text" at bounding box center [93, 67] width 16 height 6
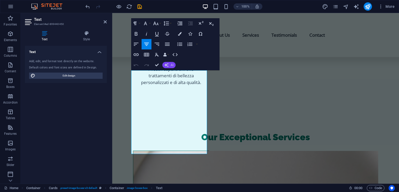
click at [169, 64] on button "AI" at bounding box center [168, 65] width 13 height 6
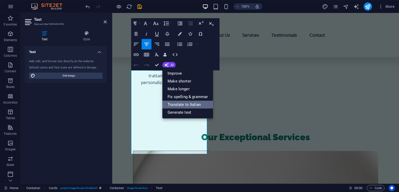
click at [186, 105] on link "Translate to Italian" at bounding box center [187, 104] width 51 height 8
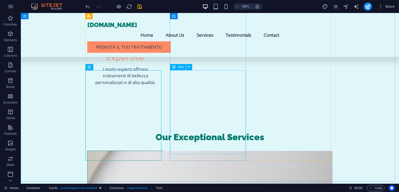
click at [178, 68] on span "Text" at bounding box center [181, 66] width 6 height 3
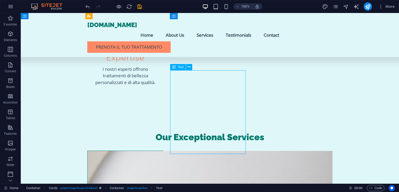
click at [178, 68] on span "Text" at bounding box center [181, 66] width 6 height 3
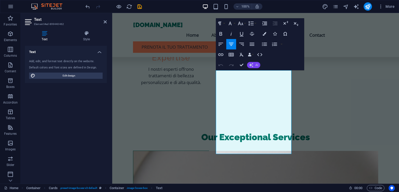
click at [250, 65] on icon "button" at bounding box center [251, 65] width 4 height 4
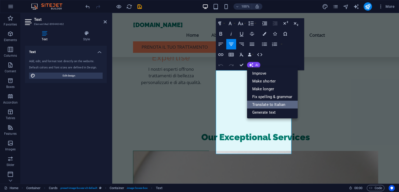
click at [276, 105] on link "Translate to Italian" at bounding box center [272, 104] width 51 height 8
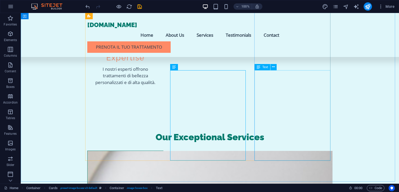
drag, startPoint x: 263, startPoint y: 67, endPoint x: 151, endPoint y: 53, distance: 112.9
click at [263, 67] on span "Text" at bounding box center [265, 66] width 6 height 3
drag, startPoint x: 151, startPoint y: 53, endPoint x: 263, endPoint y: 66, distance: 112.9
click at [263, 66] on span "Text" at bounding box center [265, 66] width 6 height 3
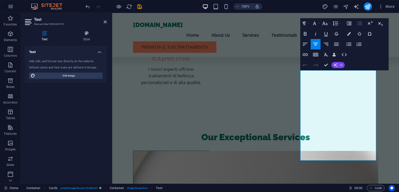
click at [339, 66] on button "AI" at bounding box center [337, 65] width 13 height 6
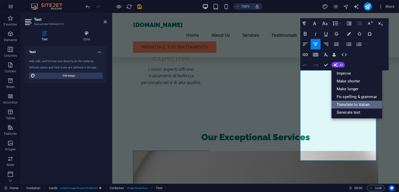
click at [360, 105] on link "Translate to Italian" at bounding box center [356, 104] width 51 height 8
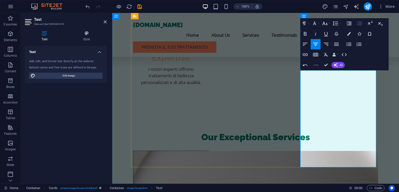
drag, startPoint x: 315, startPoint y: 152, endPoint x: 359, endPoint y: 158, distance: 44.3
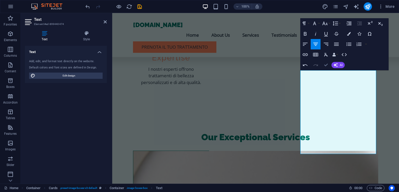
drag, startPoint x: 326, startPoint y: 65, endPoint x: 305, endPoint y: 52, distance: 24.4
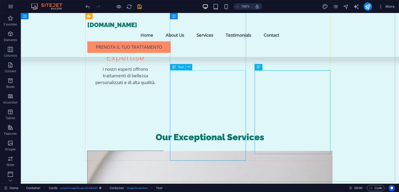
click at [180, 67] on span "Text" at bounding box center [181, 66] width 6 height 3
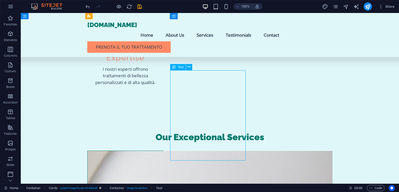
click at [180, 67] on span "Text" at bounding box center [181, 66] width 6 height 3
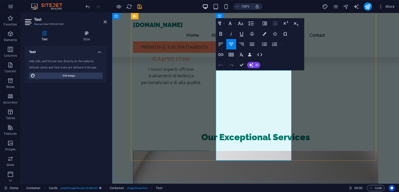
drag, startPoint x: 259, startPoint y: 149, endPoint x: 281, endPoint y: 157, distance: 23.4
drag, startPoint x: 260, startPoint y: 148, endPoint x: 286, endPoint y: 159, distance: 28.0
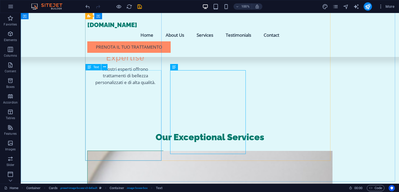
click at [96, 68] on span "Text" at bounding box center [96, 66] width 6 height 3
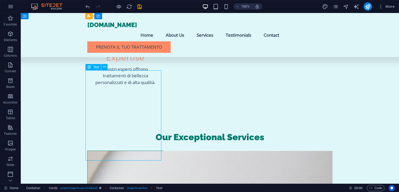
click at [96, 68] on span "Text" at bounding box center [96, 66] width 6 height 3
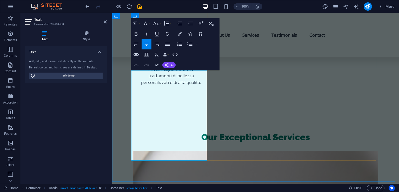
drag, startPoint x: 173, startPoint y: 147, endPoint x: 203, endPoint y: 157, distance: 31.4
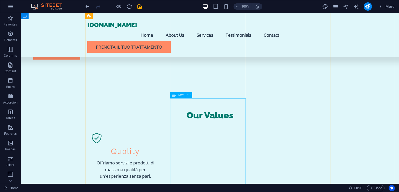
scroll to position [467, 0]
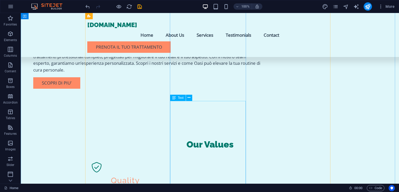
click at [177, 98] on div "Text" at bounding box center [178, 97] width 16 height 6
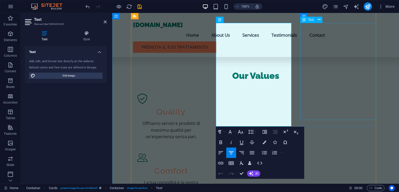
scroll to position [545, 0]
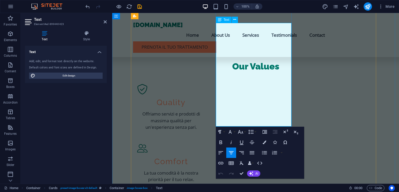
drag, startPoint x: 220, startPoint y: 119, endPoint x: 289, endPoint y: 120, distance: 68.8
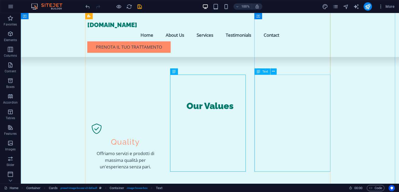
scroll to position [493, 0]
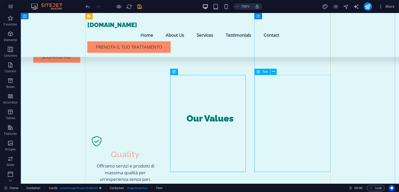
click at [265, 72] on span "Text" at bounding box center [265, 71] width 6 height 3
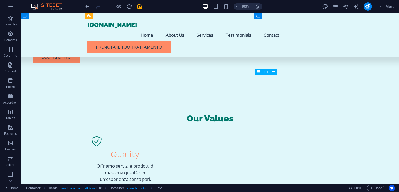
click at [265, 72] on span "Text" at bounding box center [265, 71] width 6 height 3
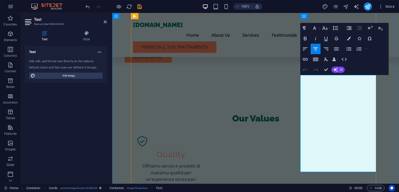
drag, startPoint x: 348, startPoint y: 159, endPoint x: 359, endPoint y: 167, distance: 13.4
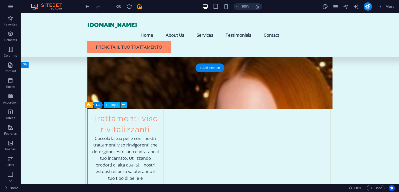
scroll to position [986, 0]
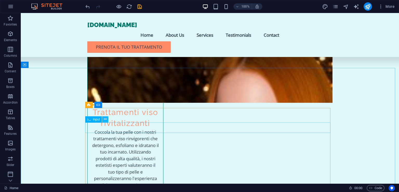
click at [106, 118] on icon at bounding box center [105, 118] width 3 height 5
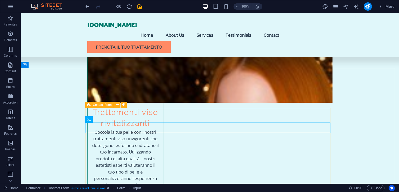
click at [94, 105] on span "Contact Form" at bounding box center [102, 104] width 19 height 3
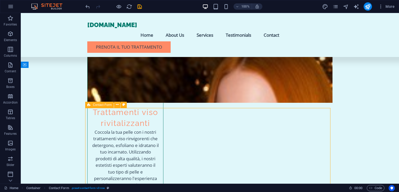
click at [94, 105] on span "Contact Form" at bounding box center [102, 104] width 19 height 3
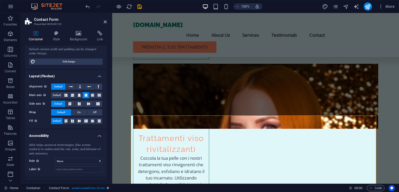
scroll to position [67, 0]
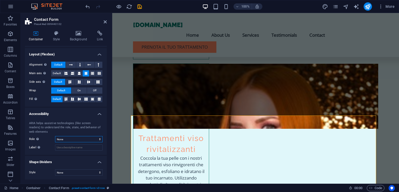
click at [69, 138] on select "None Alert Article Banner Comment Complementary Dialog Footer Header Marquee Pr…" at bounding box center [79, 139] width 48 height 6
click at [55, 136] on select "None Alert Article Banner Comment Complementary Dialog Footer Header Marquee Pr…" at bounding box center [79, 139] width 48 height 6
click at [66, 146] on input "Label Use the ARIA label to provide a clear and descriptive name for elements t…" at bounding box center [79, 147] width 48 height 6
click at [75, 119] on div "ARIA helps assistive technologies (like screen readers) to understand the role,…" at bounding box center [66, 136] width 82 height 38
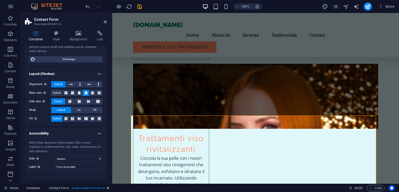
scroll to position [0, 0]
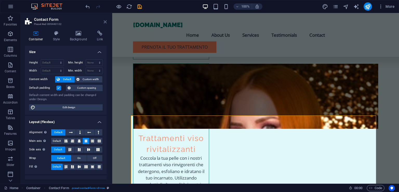
click at [106, 22] on icon at bounding box center [105, 22] width 3 height 4
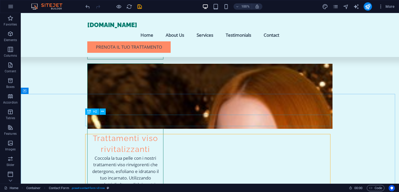
click at [93, 111] on span "H2" at bounding box center [95, 111] width 4 height 3
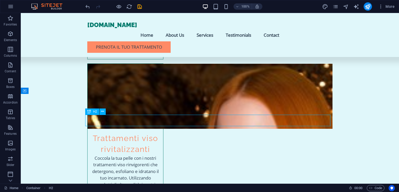
click at [93, 111] on span "H2" at bounding box center [95, 111] width 4 height 3
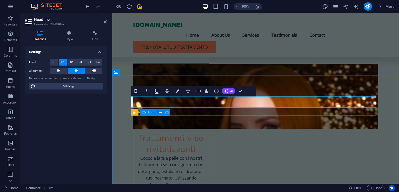
click at [143, 112] on icon at bounding box center [144, 112] width 4 height 6
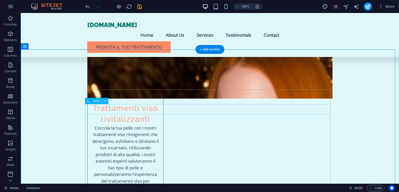
scroll to position [1012, 0]
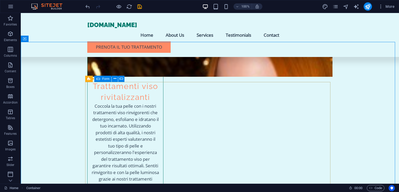
click at [98, 78] on icon at bounding box center [98, 79] width 4 height 6
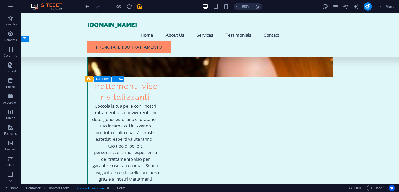
click at [98, 78] on icon at bounding box center [98, 79] width 4 height 6
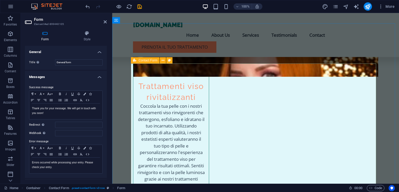
click at [136, 61] on icon at bounding box center [134, 60] width 3 height 6
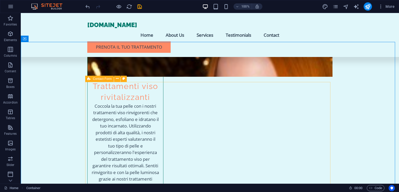
click at [89, 78] on icon at bounding box center [88, 79] width 3 height 6
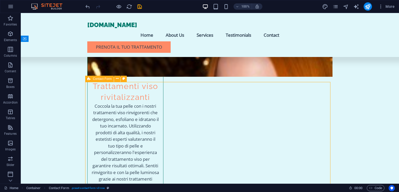
click at [89, 78] on icon at bounding box center [88, 79] width 3 height 6
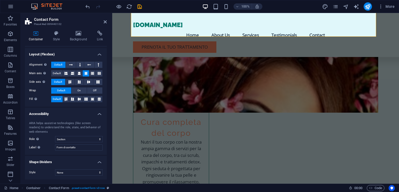
scroll to position [0, 0]
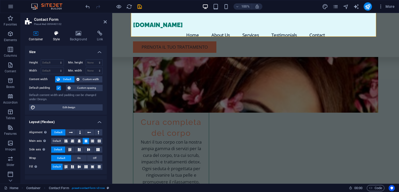
click at [56, 35] on icon at bounding box center [56, 33] width 15 height 5
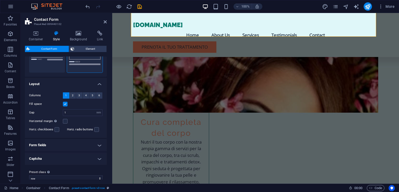
scroll to position [74, 0]
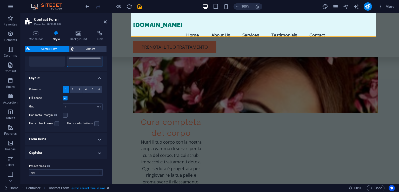
click at [99, 138] on h4 "Form fields" at bounding box center [66, 139] width 82 height 12
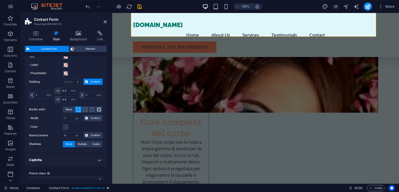
scroll to position [202, 0]
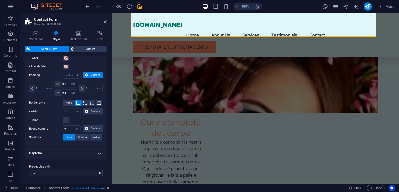
click at [98, 152] on h4 "Captcha" at bounding box center [66, 153] width 82 height 12
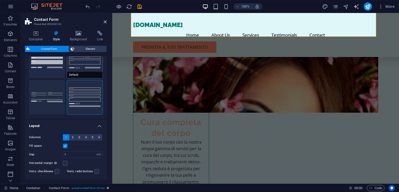
scroll to position [0, 0]
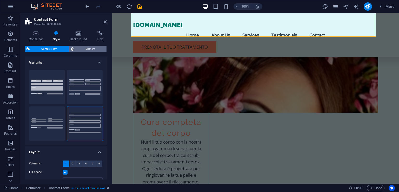
click at [88, 47] on span "Element" at bounding box center [90, 49] width 29 height 6
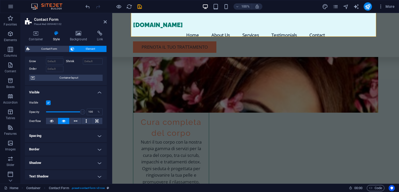
scroll to position [52, 0]
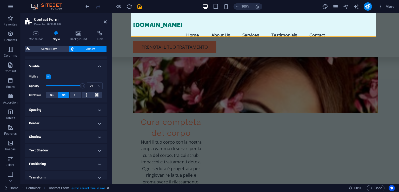
click at [101, 107] on h4 "Spacing" at bounding box center [66, 109] width 82 height 12
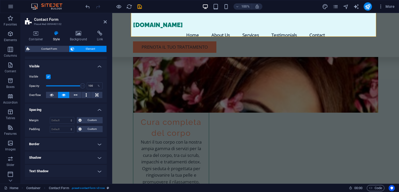
click at [98, 108] on h4 "Spacing" at bounding box center [66, 107] width 82 height 9
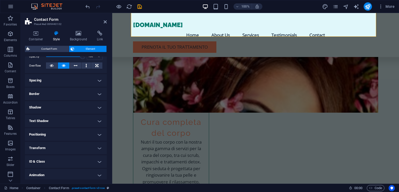
scroll to position [97, 0]
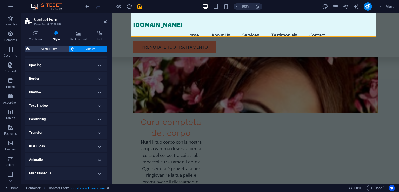
click at [98, 145] on h4 "ID & Class" at bounding box center [66, 146] width 82 height 12
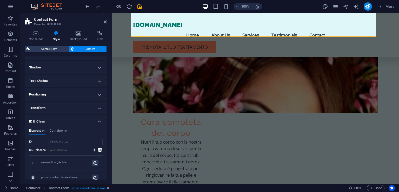
scroll to position [148, 0]
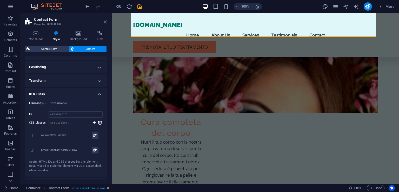
click at [104, 21] on icon at bounding box center [105, 22] width 3 height 4
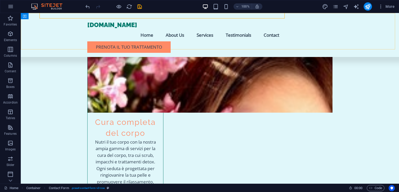
scroll to position [1187, 0]
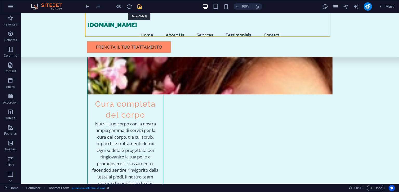
click at [140, 7] on icon "save" at bounding box center [140, 7] width 6 height 6
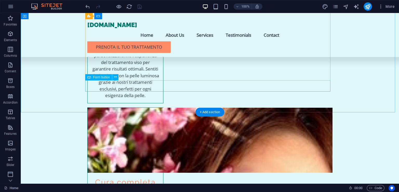
scroll to position [1083, 0]
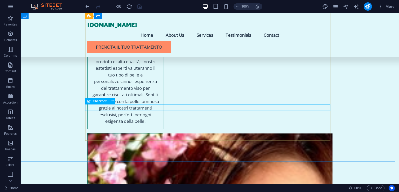
click at [97, 102] on span "Checkbox" at bounding box center [100, 100] width 14 height 3
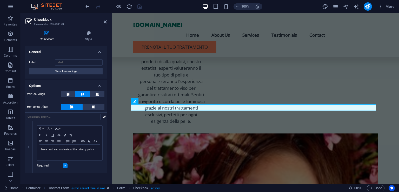
scroll to position [1065, 0]
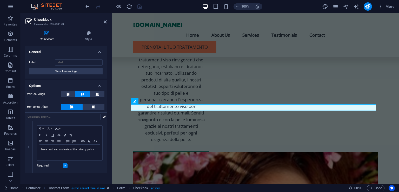
click at [104, 18] on h2 "Checkbox" at bounding box center [70, 19] width 73 height 5
click at [104, 21] on icon at bounding box center [105, 22] width 3 height 4
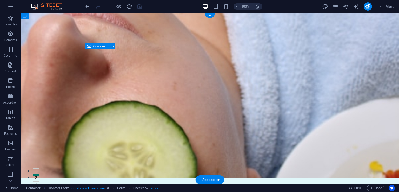
scroll to position [0, 0]
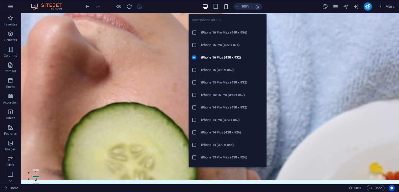
click at [226, 6] on icon "button" at bounding box center [226, 7] width 6 height 6
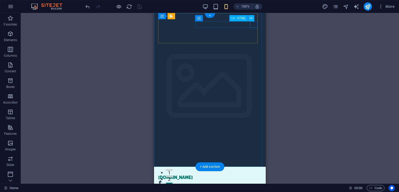
click at [253, 186] on div "Menu" at bounding box center [209, 189] width 103 height 6
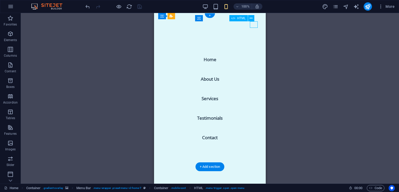
click at [166, 186] on div "Menu" at bounding box center [162, 189] width 8 height 6
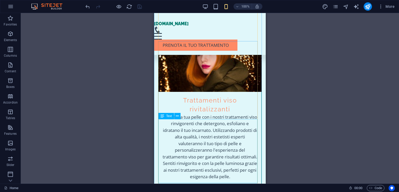
scroll to position [881, 0]
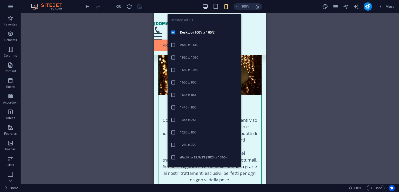
click at [205, 8] on icon "button" at bounding box center [205, 7] width 6 height 6
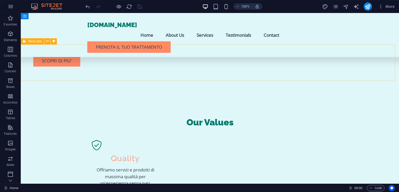
scroll to position [471, 0]
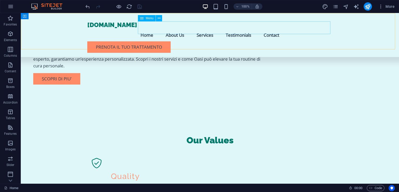
click at [198, 29] on nav "Home About Us Services Testimonials Contact" at bounding box center [209, 35] width 245 height 13
click at [228, 32] on nav "Home About Us Services Testimonials Contact" at bounding box center [209, 35] width 245 height 13
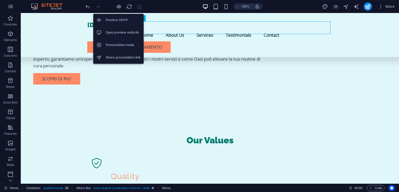
click at [116, 19] on h6 "Preview Ctrl+P" at bounding box center [123, 20] width 35 height 6
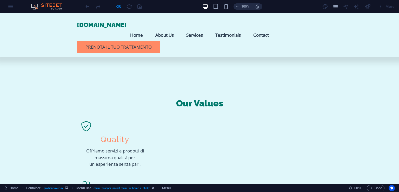
click at [207, 29] on link "Services" at bounding box center [194, 35] width 25 height 13
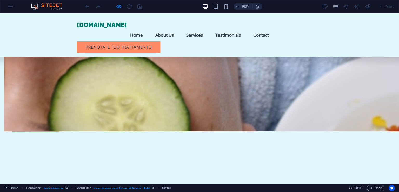
scroll to position [387, 0]
click at [245, 29] on link "Testimonials" at bounding box center [228, 35] width 34 height 13
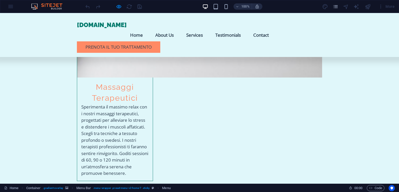
scroll to position [819, 0]
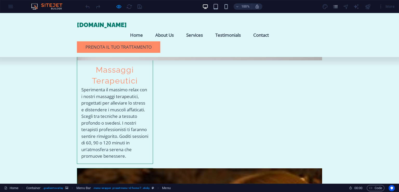
click at [273, 29] on link "Contact" at bounding box center [261, 35] width 24 height 13
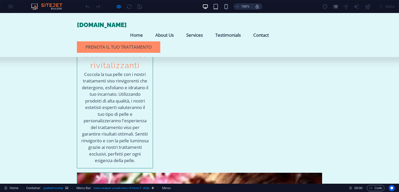
scroll to position [1009, 0]
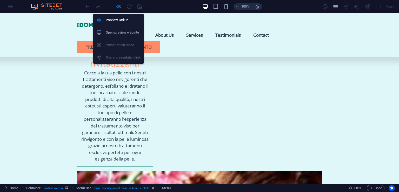
click at [110, 32] on h6 "Open preview website" at bounding box center [123, 32] width 35 height 6
click at [120, 19] on h6 "Preview Ctrl+P" at bounding box center [123, 20] width 35 height 6
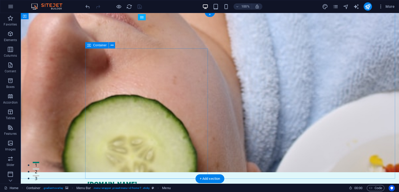
scroll to position [0, 0]
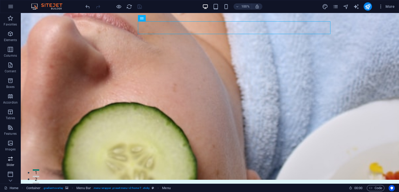
click at [8, 161] on icon "button" at bounding box center [10, 158] width 6 height 6
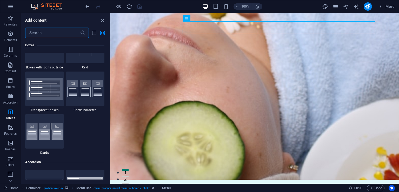
scroll to position [1385, 0]
